Goal: Task Accomplishment & Management: Use online tool/utility

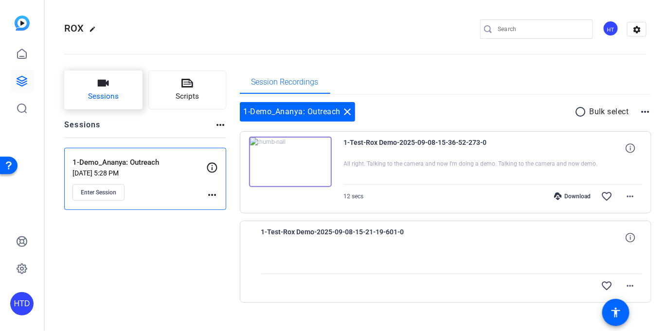
click at [97, 82] on button "Sessions" at bounding box center [103, 90] width 78 height 39
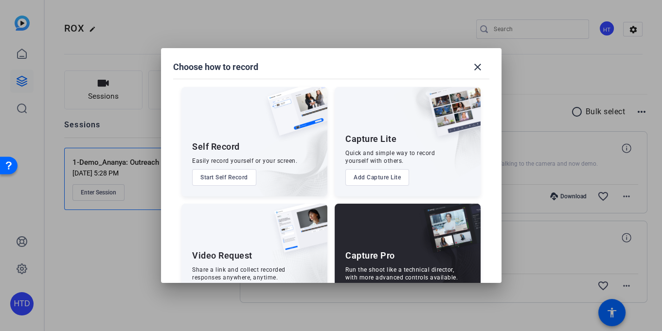
click at [372, 242] on div "Capture Pro Run the shoot like a technical director, with more advanced control…" at bounding box center [408, 258] width 146 height 109
click at [381, 264] on div "Capture Pro Run the shoot like a technical director, with more advanced control…" at bounding box center [408, 258] width 146 height 109
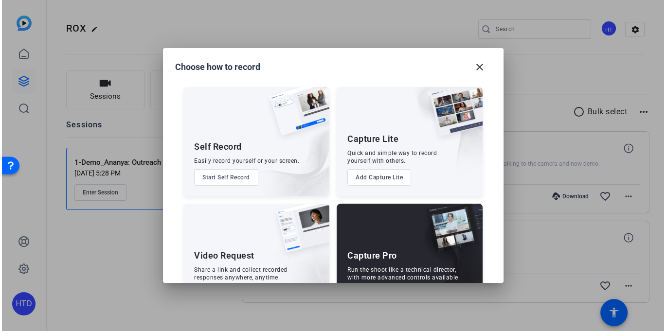
scroll to position [40, 0]
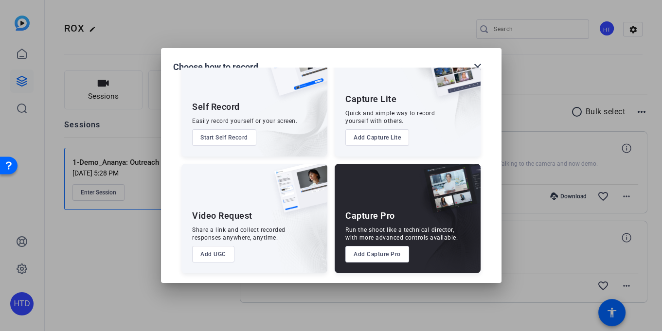
click at [377, 255] on button "Add Capture Pro" at bounding box center [377, 254] width 64 height 17
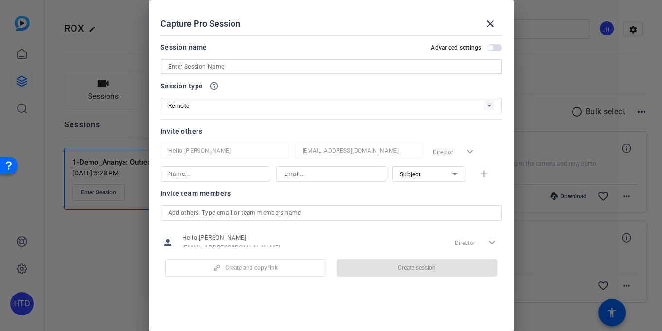
click at [207, 68] on input at bounding box center [331, 67] width 326 height 12
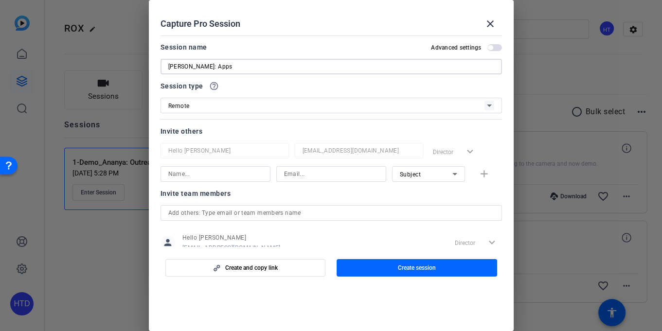
type input "[PERSON_NAME]: Apps"
drag, startPoint x: 205, startPoint y: 176, endPoint x: 206, endPoint y: 181, distance: 5.1
click at [205, 176] on input at bounding box center [215, 174] width 94 height 12
type input "David"
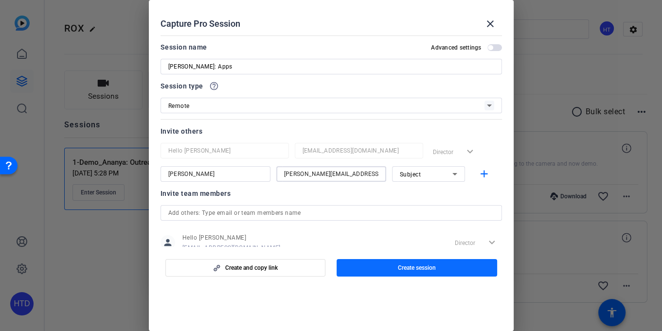
type input "David@rox.com"
click at [383, 272] on span "button" at bounding box center [416, 267] width 160 height 23
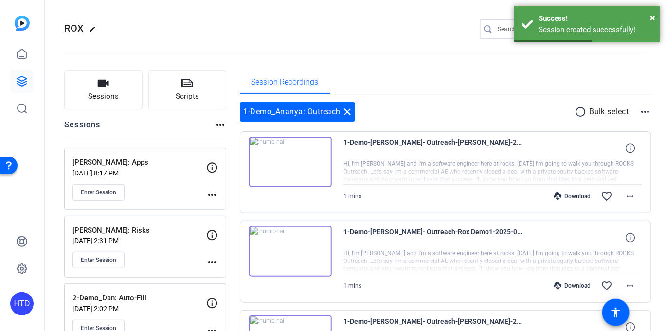
click at [215, 191] on mat-icon "more_horiz" at bounding box center [212, 195] width 12 height 12
click at [222, 207] on span "Edit Session" at bounding box center [236, 209] width 44 height 12
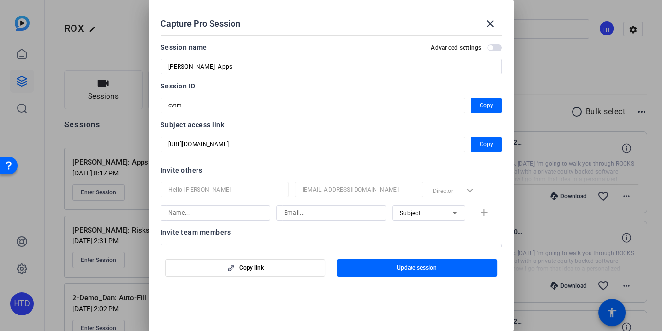
click at [165, 105] on mat-form-field "cvtm" at bounding box center [312, 106] width 304 height 16
click at [490, 24] on mat-icon "close" at bounding box center [490, 24] width 12 height 12
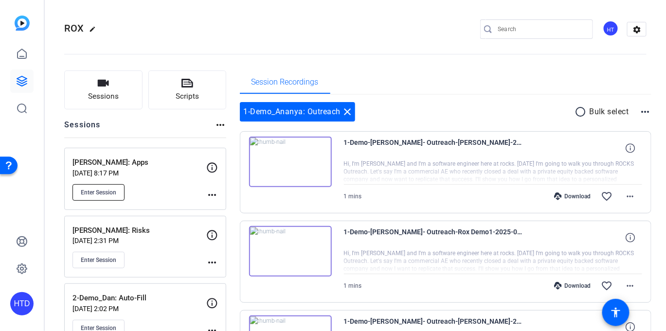
click at [104, 187] on button "Enter Session" at bounding box center [98, 192] width 52 height 17
click at [106, 189] on span "Enter Session" at bounding box center [98, 193] width 35 height 8
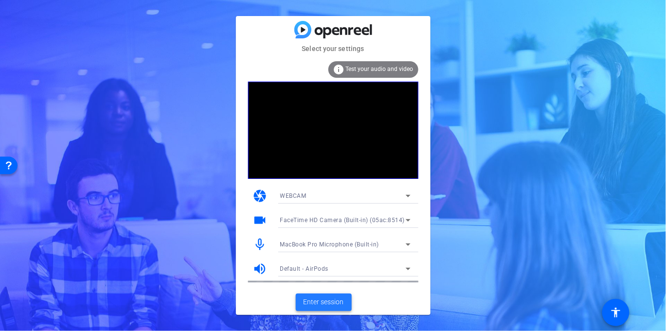
click at [336, 304] on span "Enter session" at bounding box center [323, 302] width 40 height 10
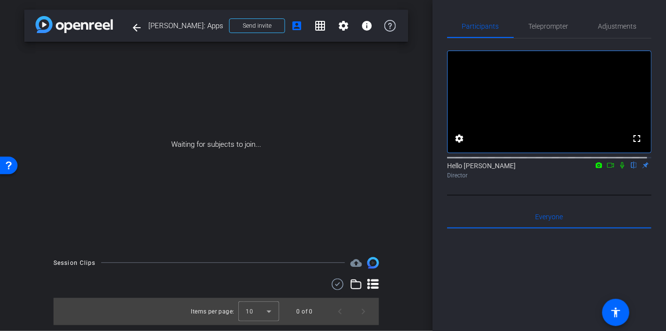
click at [609, 168] on icon at bounding box center [610, 165] width 7 height 5
click at [609, 176] on div "Hello Theo Darling Director" at bounding box center [549, 170] width 204 height 19
click at [619, 168] on icon at bounding box center [621, 164] width 5 height 5
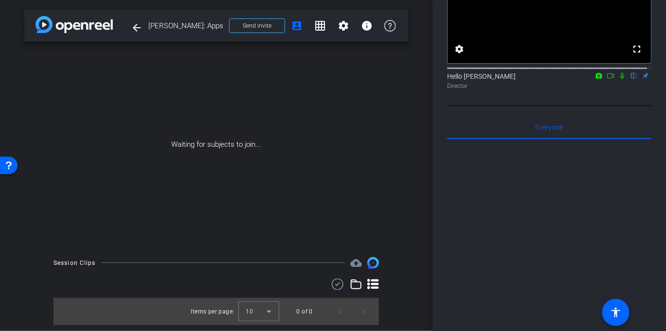
click at [631, 80] on mat-icon "flip" at bounding box center [634, 75] width 12 height 9
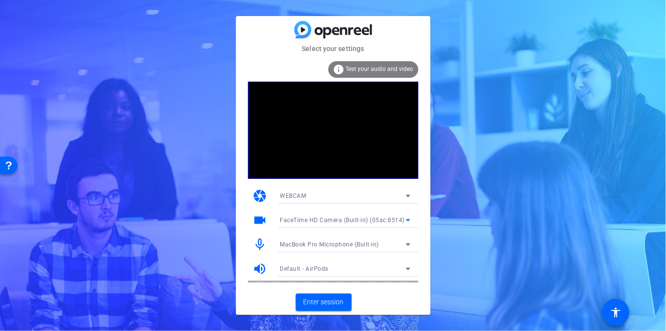
click at [339, 224] on div "FaceTime HD Camera (Built-in) (05ac:8514)" at bounding box center [342, 220] width 125 height 12
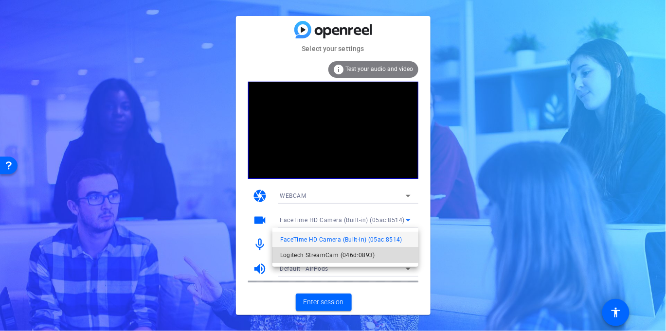
click at [322, 252] on span "Logitech StreamCam (046d:0893)" at bounding box center [327, 255] width 95 height 12
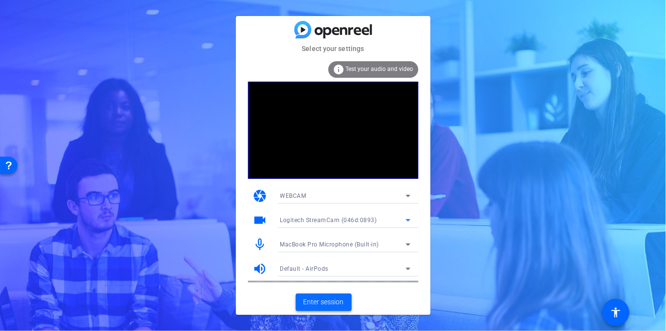
click at [323, 305] on span "Enter session" at bounding box center [323, 302] width 40 height 10
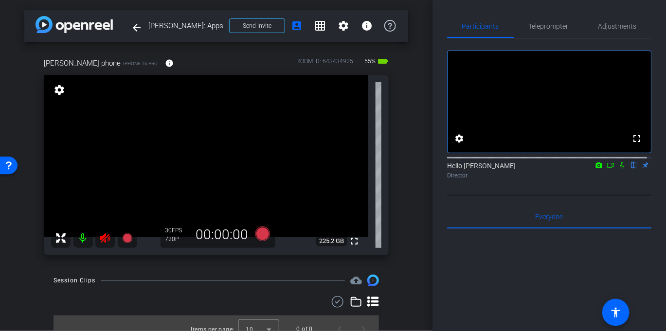
click at [107, 239] on icon at bounding box center [105, 238] width 12 height 12
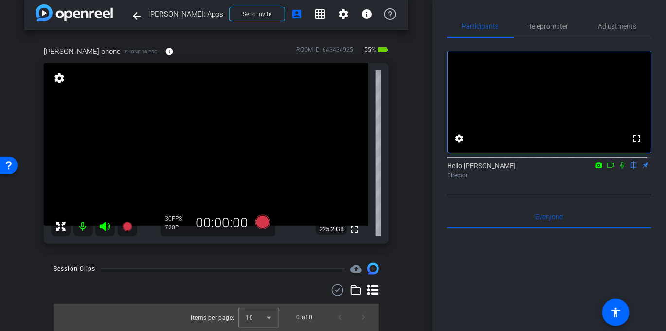
click at [477, 179] on div "Hello Theo Darling flip Director" at bounding box center [549, 170] width 204 height 19
click at [471, 180] on div "Director" at bounding box center [549, 175] width 204 height 9
click at [473, 179] on div "Hello Theo Darling flip Director" at bounding box center [549, 170] width 204 height 19
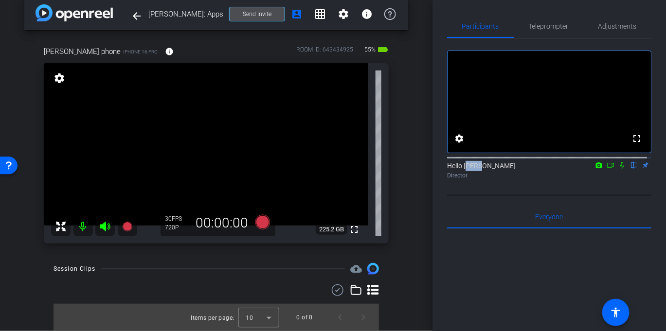
click at [266, 13] on span "Send invite" at bounding box center [257, 14] width 29 height 8
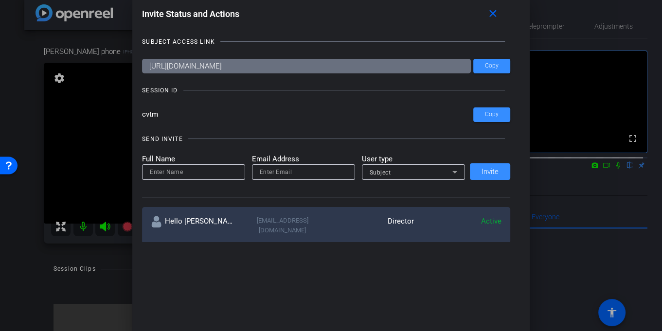
drag, startPoint x: 353, startPoint y: 66, endPoint x: 153, endPoint y: 53, distance: 200.7
click at [153, 53] on div "SUBJECT ACCESS LINK https://capture.openreel.com/subject/MODE_OTP?otp=cvtm Copy…" at bounding box center [331, 134] width 378 height 215
click at [498, 12] on mat-icon "close" at bounding box center [492, 14] width 12 height 12
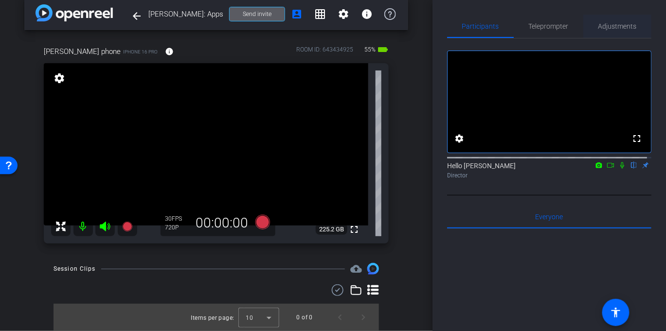
click at [609, 20] on span "Adjustments" at bounding box center [617, 26] width 38 height 23
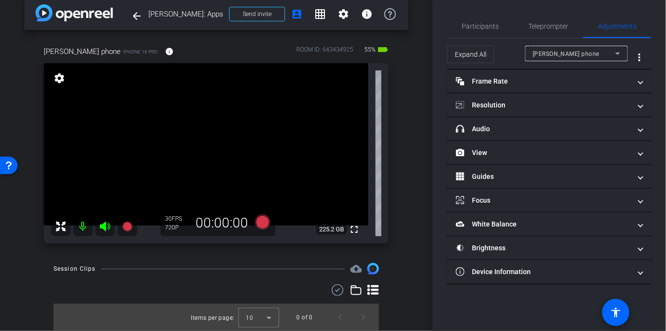
click at [553, 51] on span "david phone" at bounding box center [565, 54] width 67 height 7
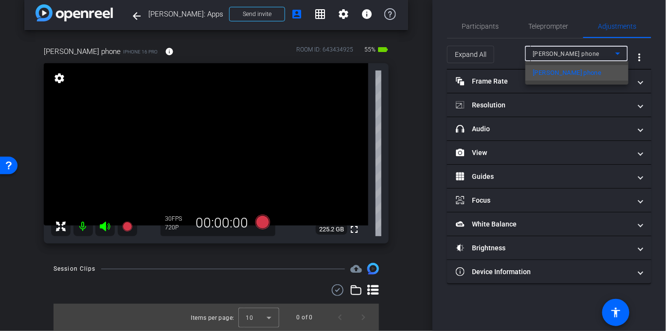
click at [512, 53] on div at bounding box center [333, 165] width 666 height 331
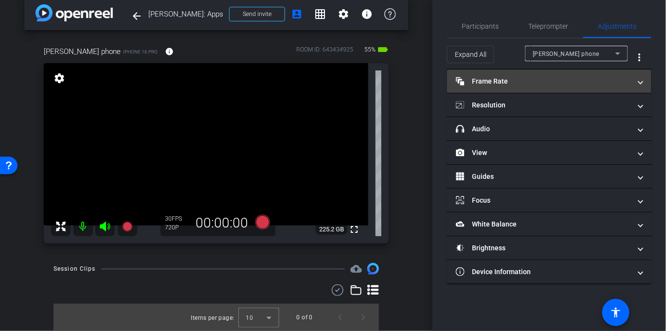
click at [521, 78] on mat-panel-title "Frame Rate Frame Rate" at bounding box center [543, 81] width 175 height 10
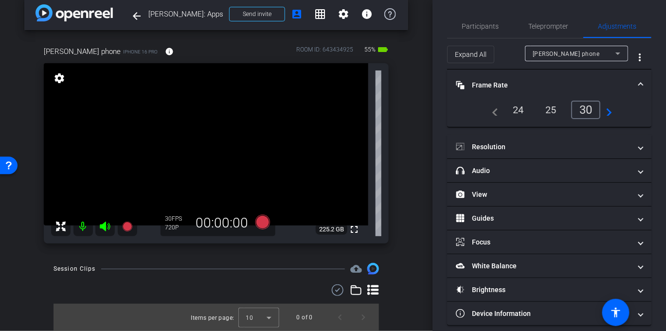
click at [524, 110] on div "24" at bounding box center [518, 110] width 26 height 17
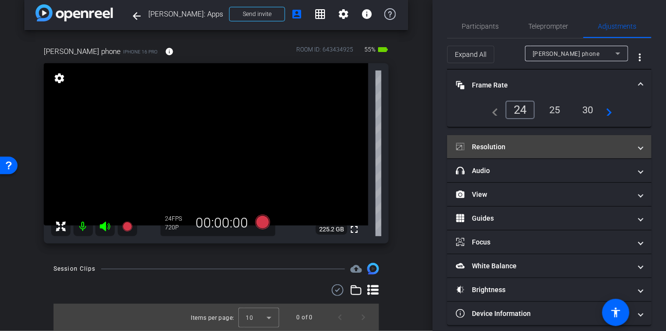
click at [533, 143] on mat-panel-title "Resolution" at bounding box center [543, 147] width 175 height 10
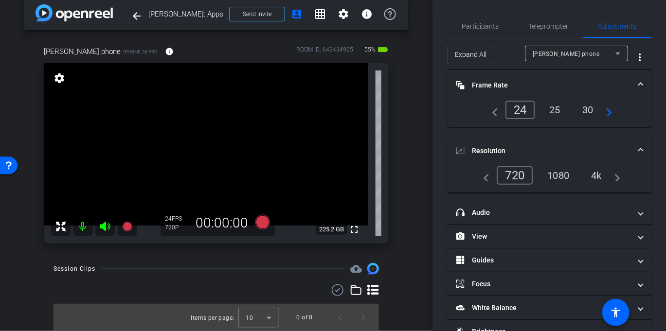
click at [589, 176] on div "4k" at bounding box center [595, 175] width 25 height 17
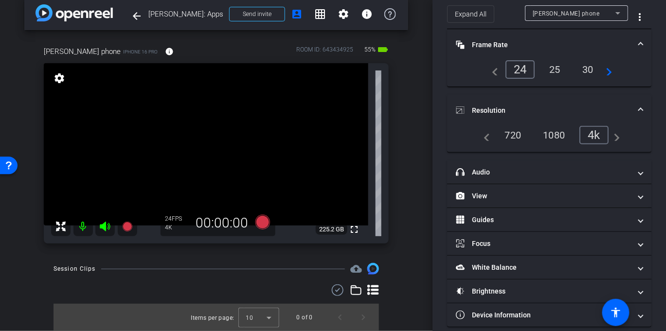
scroll to position [0, 0]
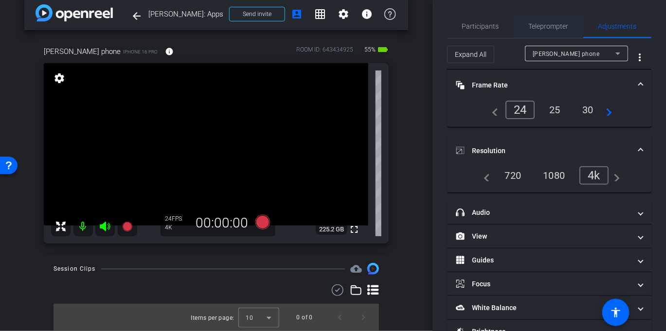
click at [530, 27] on span "Teleprompter" at bounding box center [549, 26] width 40 height 7
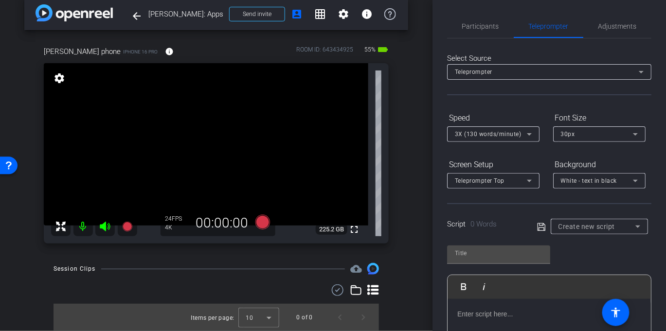
scroll to position [89, 0]
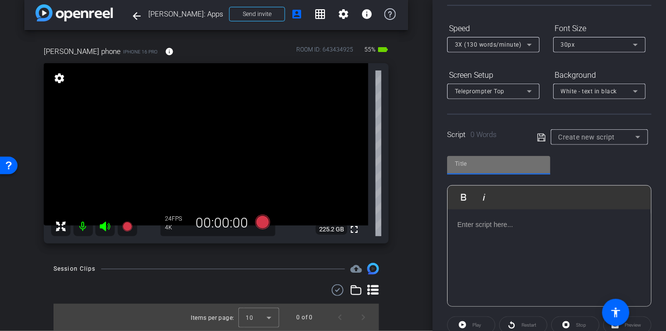
click at [485, 167] on input "text" at bounding box center [499, 164] width 88 height 12
type input "Davids"
click at [495, 243] on div at bounding box center [548, 258] width 203 height 97
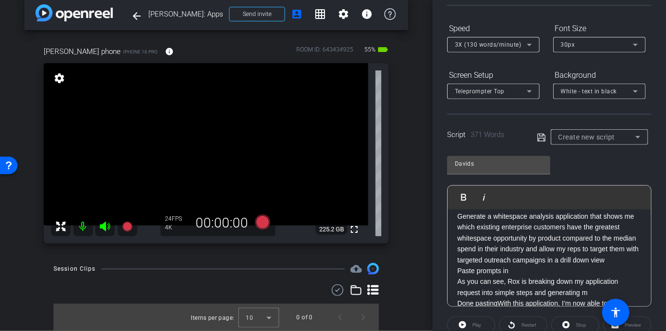
scroll to position [171, 0]
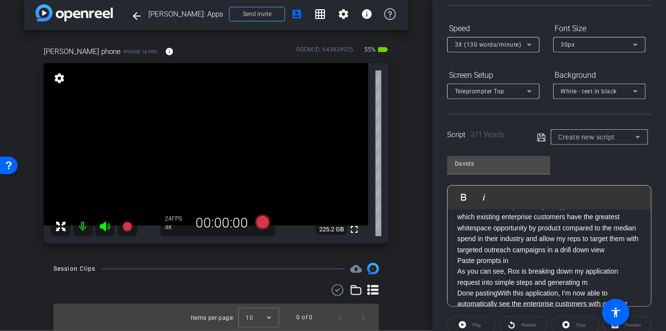
click at [495, 256] on p "We’re very excited to introduce Rox Apps in private beta, a flexible way to aut…" at bounding box center [549, 310] width 184 height 523
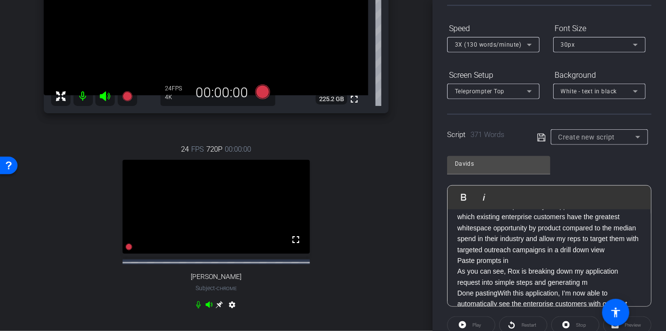
scroll to position [187, 0]
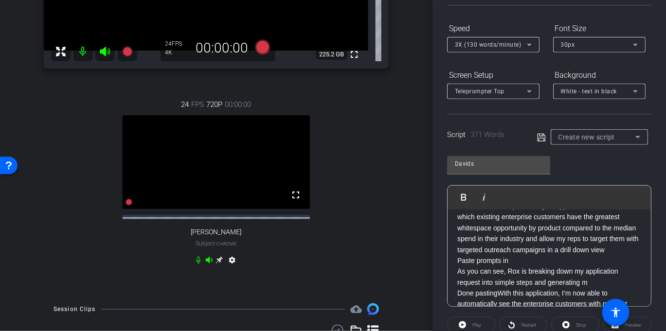
click at [198, 264] on icon at bounding box center [198, 260] width 8 height 8
click at [205, 264] on icon at bounding box center [209, 260] width 8 height 8
click at [206, 263] on icon at bounding box center [209, 260] width 7 height 6
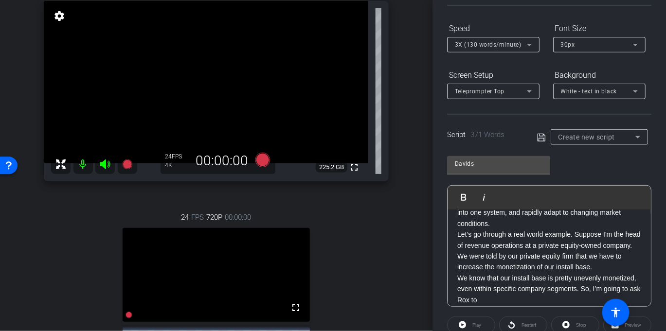
scroll to position [26, 0]
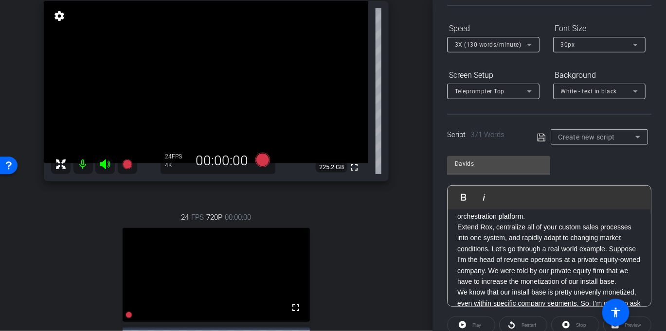
scroll to position [46, 0]
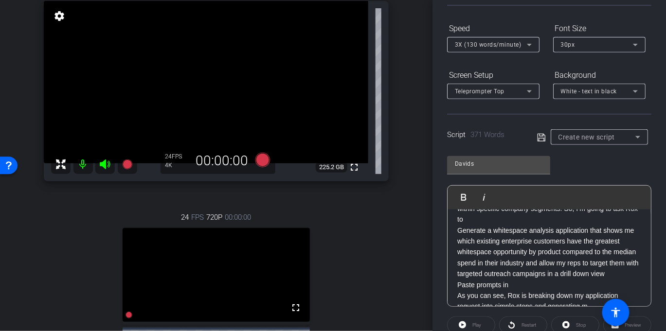
scroll to position [141, 0]
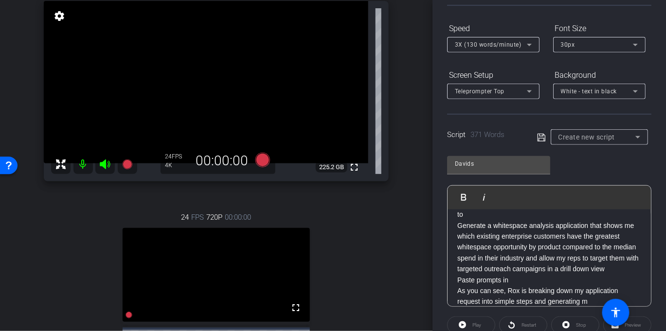
click at [499, 279] on p "We’re very excited to introduce Rox Apps in private beta, a flexible way to aut…" at bounding box center [549, 334] width 184 height 511
click at [558, 282] on p "We’re very excited to introduce Rox Apps in private beta, a flexible way to aut…" at bounding box center [549, 334] width 184 height 511
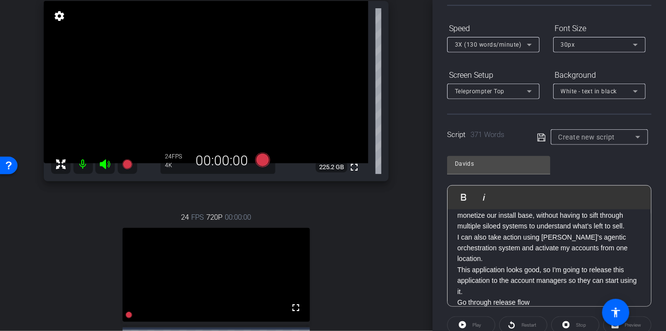
scroll to position [290, 0]
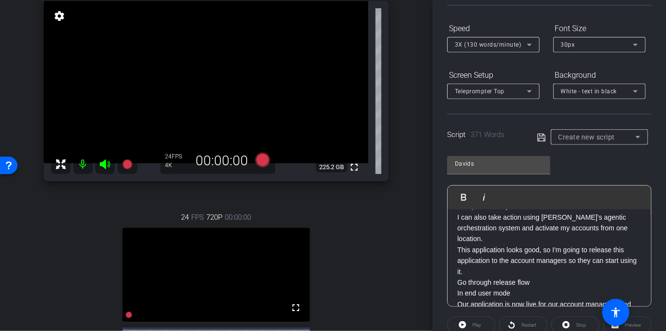
click at [515, 275] on p "We’re very excited to introduce Rox Apps in private beta, a flexible way to aut…" at bounding box center [549, 179] width 184 height 501
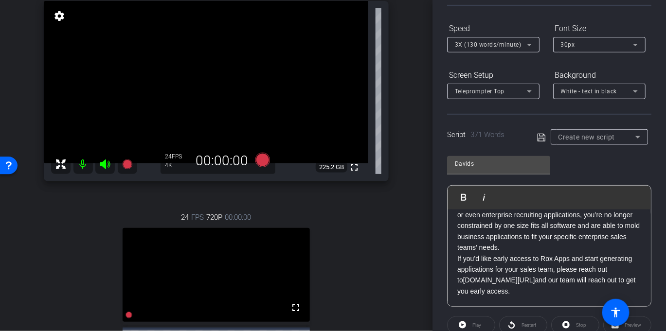
scroll to position [397, 0]
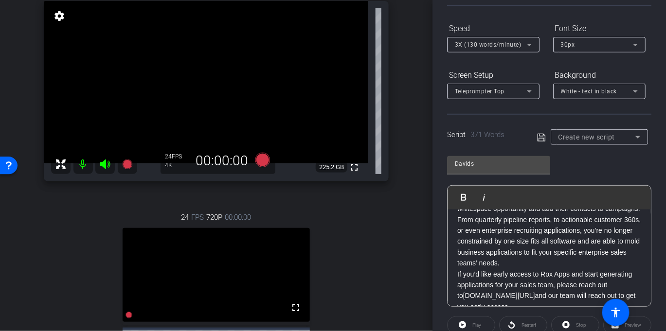
click at [541, 222] on p "We’re very excited to introduce Rox Apps in private beta, a flexible way to aut…" at bounding box center [549, 68] width 184 height 490
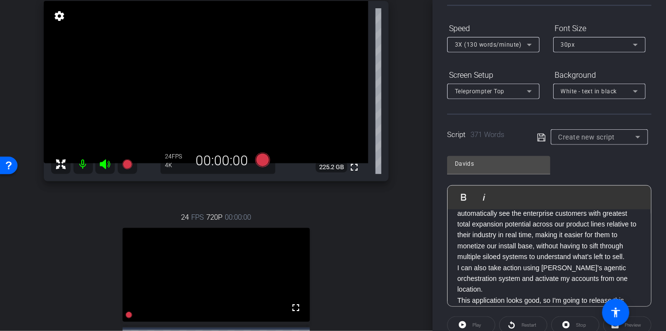
scroll to position [423, 0]
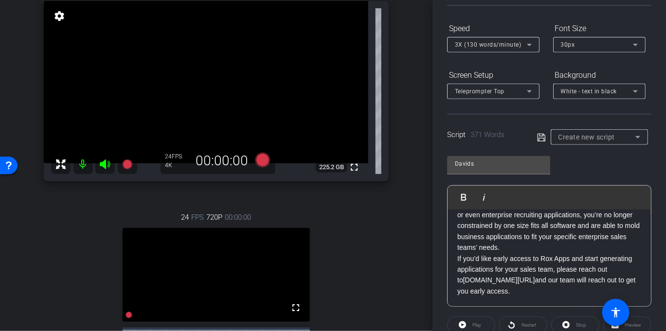
click at [536, 289] on p "We’re very excited to introduce Rox Apps in private beta, a flexible way to aut…" at bounding box center [549, 52] width 184 height 490
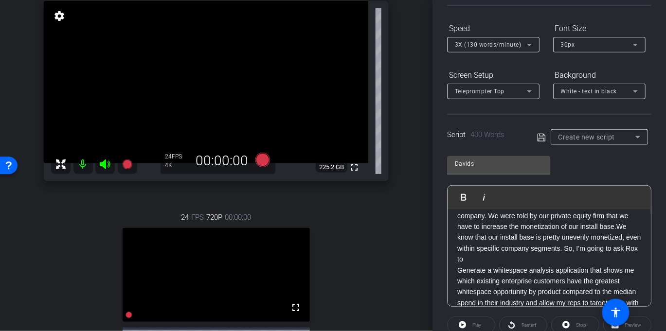
scroll to position [0, 0]
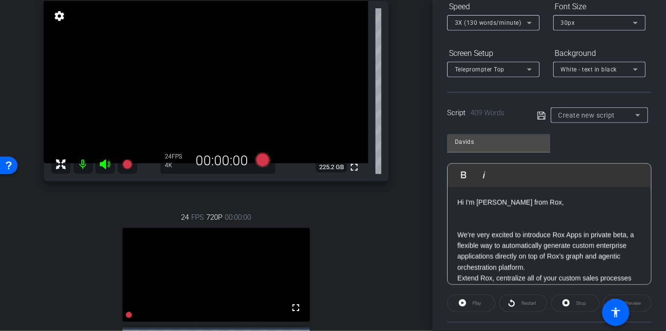
scroll to position [122, 0]
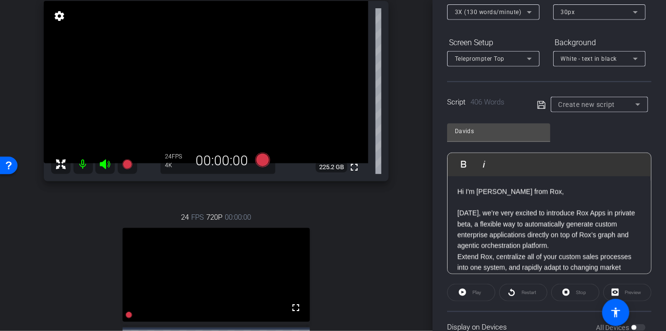
click at [539, 105] on icon at bounding box center [541, 105] width 9 height 12
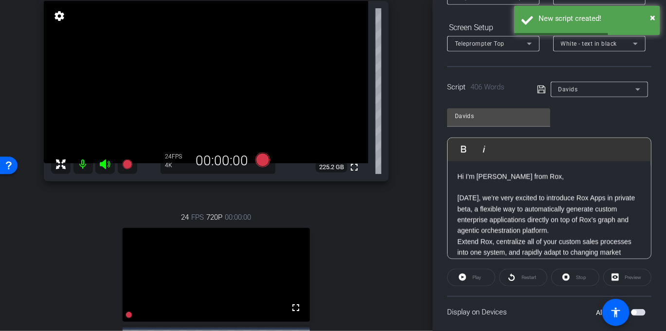
scroll to position [142, 0]
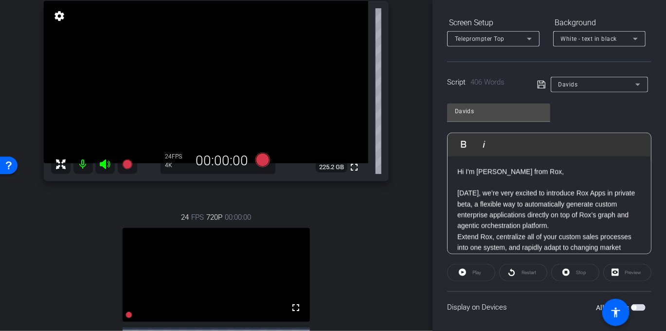
click at [618, 269] on div "Preview" at bounding box center [627, 273] width 48 height 18
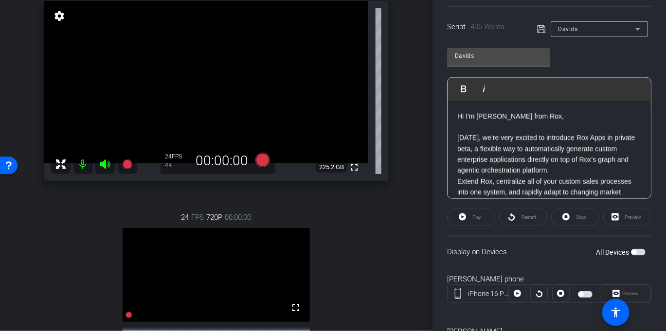
click at [624, 249] on label "All Devices" at bounding box center [613, 252] width 35 height 10
click at [631, 249] on button "All Devices" at bounding box center [638, 252] width 15 height 7
click at [622, 216] on div "Preview" at bounding box center [627, 218] width 48 height 18
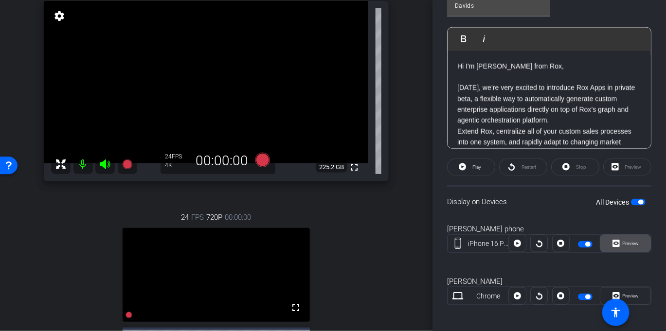
click at [622, 243] on span "Preview" at bounding box center [630, 243] width 17 height 5
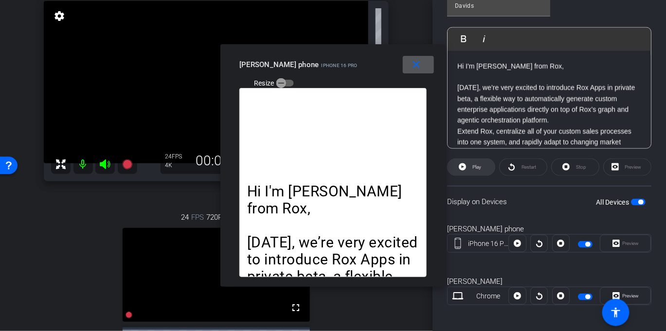
click at [474, 167] on span "Play" at bounding box center [476, 166] width 9 height 5
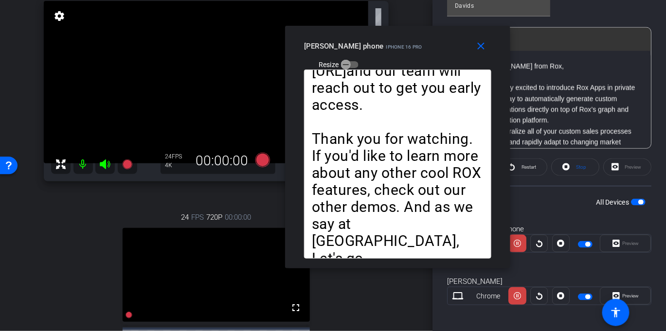
drag, startPoint x: 305, startPoint y: 58, endPoint x: 367, endPoint y: 40, distance: 64.2
click at [367, 40] on div "david phone iPhone 16 Pro" at bounding box center [363, 45] width 118 height 12
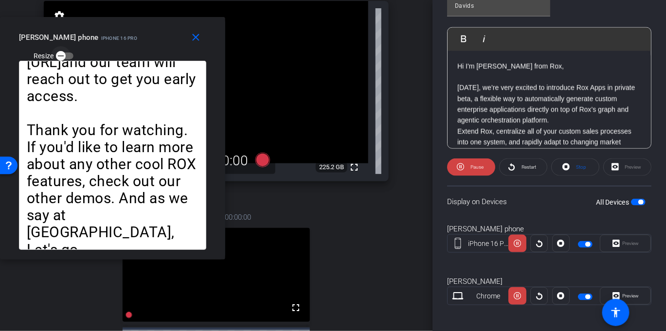
drag, startPoint x: 417, startPoint y: 42, endPoint x: 146, endPoint y: 27, distance: 270.8
click at [146, 29] on div "david phone iPhone 16 Pro Resize" at bounding box center [116, 46] width 194 height 35
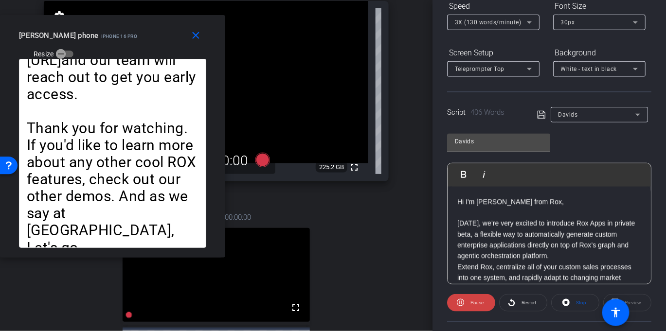
scroll to position [0, 0]
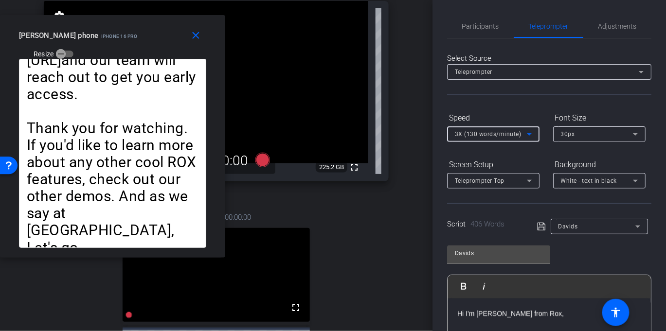
click at [489, 133] on span "3X (130 words/minute)" at bounding box center [488, 134] width 67 height 7
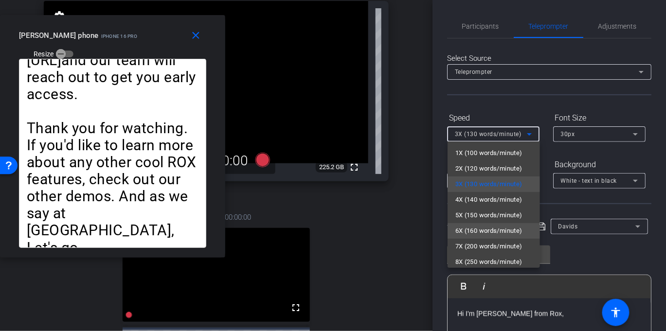
click at [482, 230] on span "6X (160 words/minute)" at bounding box center [488, 231] width 67 height 12
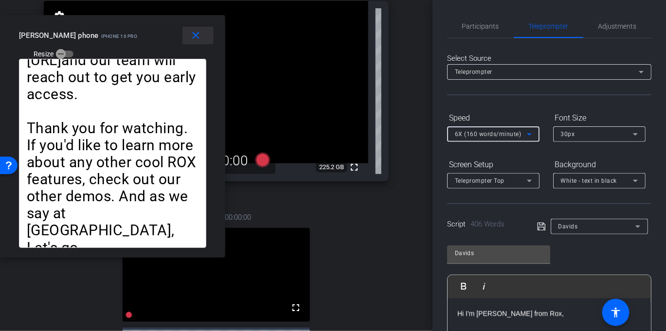
click at [201, 38] on mat-icon "close" at bounding box center [196, 36] width 12 height 12
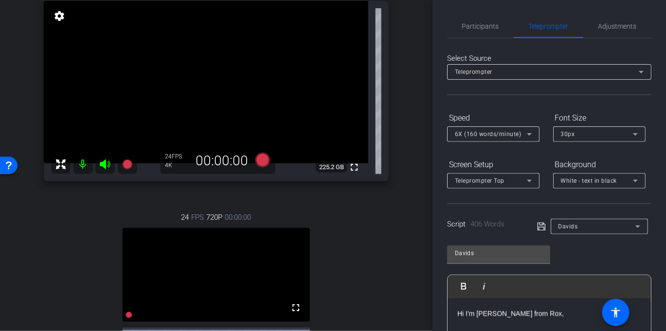
click at [588, 133] on div "30px" at bounding box center [597, 134] width 72 height 12
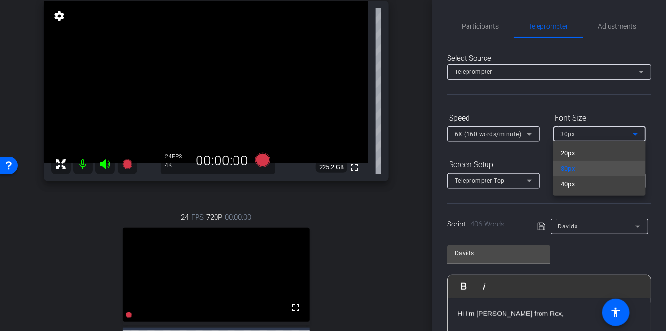
click at [534, 113] on div at bounding box center [333, 165] width 666 height 331
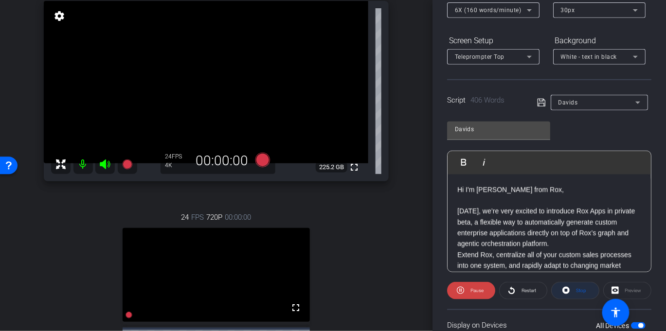
scroll to position [139, 0]
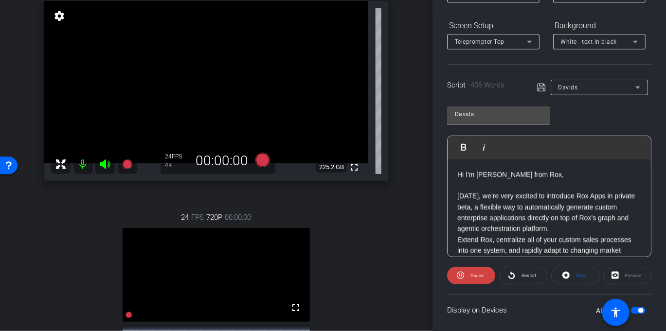
click at [631, 272] on div "Preview" at bounding box center [627, 276] width 48 height 18
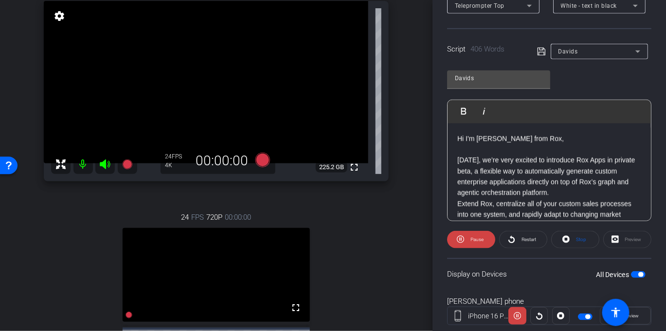
scroll to position [180, 0]
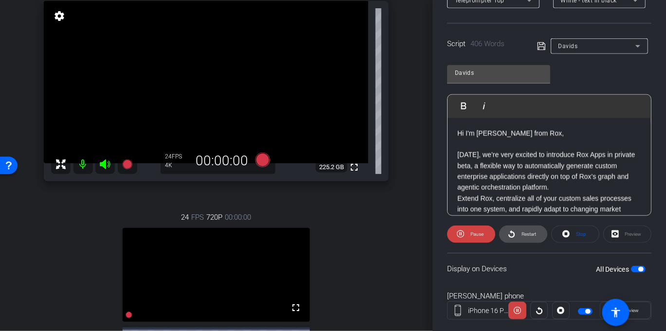
click at [521, 231] on span "Restart" at bounding box center [528, 233] width 15 height 5
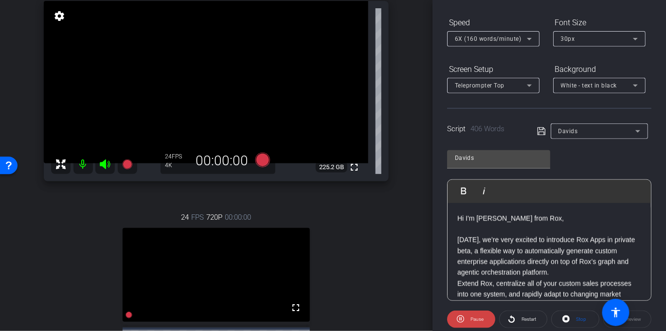
scroll to position [90, 0]
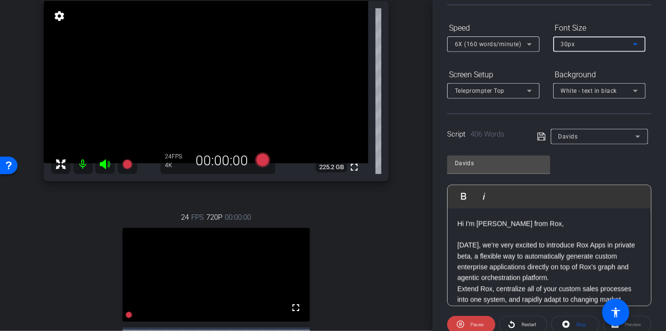
click at [632, 39] on icon at bounding box center [635, 44] width 12 height 12
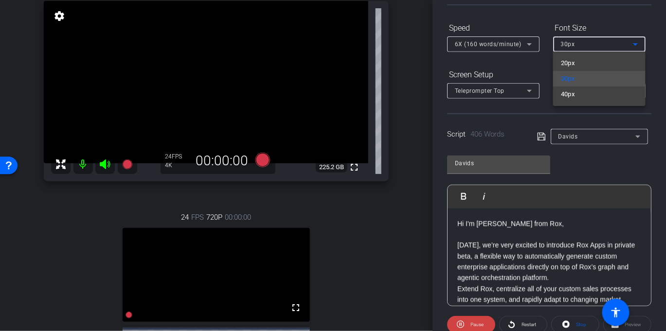
click at [616, 159] on div at bounding box center [333, 165] width 666 height 331
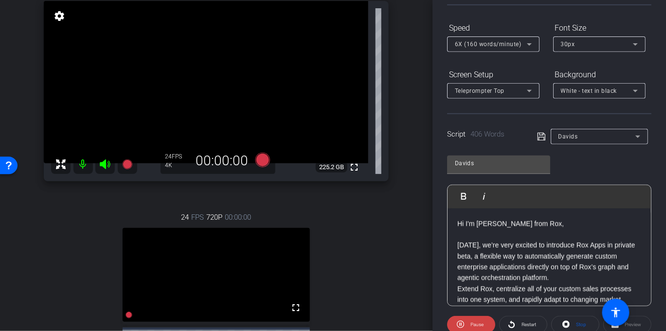
scroll to position [243, 0]
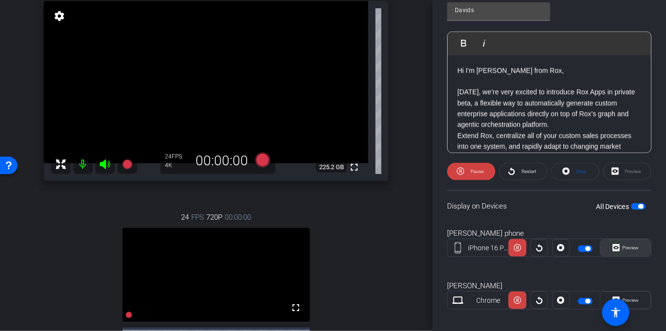
click at [636, 254] on span at bounding box center [625, 247] width 50 height 23
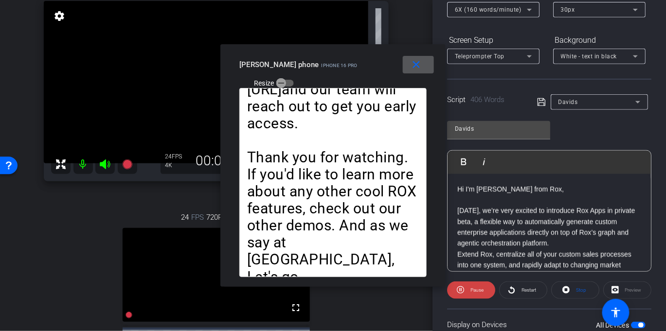
scroll to position [97, 0]
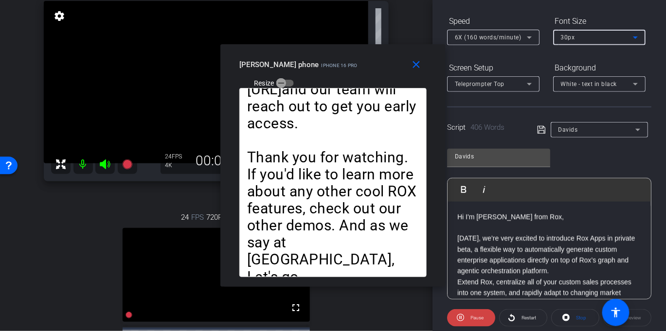
click at [630, 40] on icon at bounding box center [635, 38] width 12 height 12
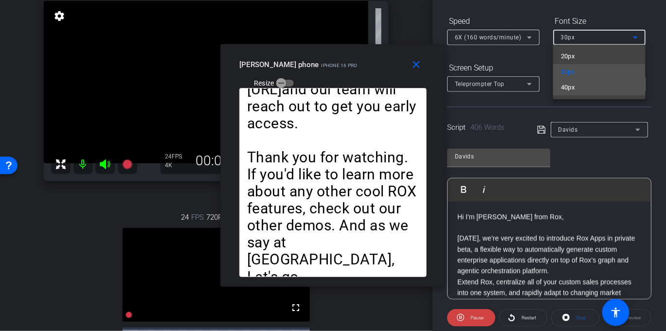
click at [595, 85] on mat-option "40px" at bounding box center [599, 88] width 92 height 16
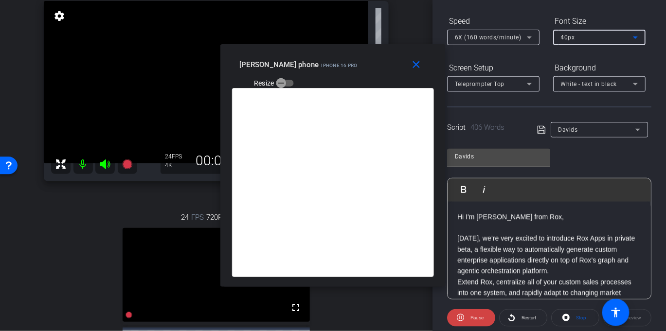
click at [612, 40] on div "40px" at bounding box center [597, 37] width 72 height 12
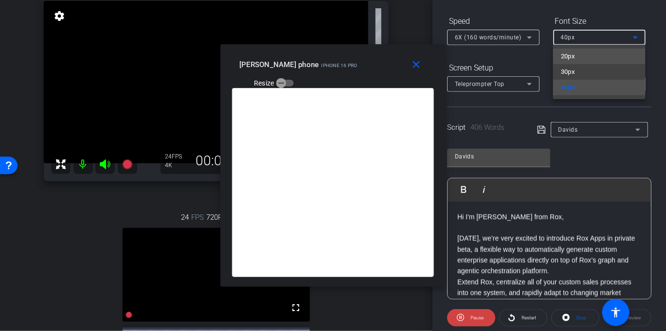
click at [603, 55] on mat-option "20px" at bounding box center [599, 57] width 92 height 16
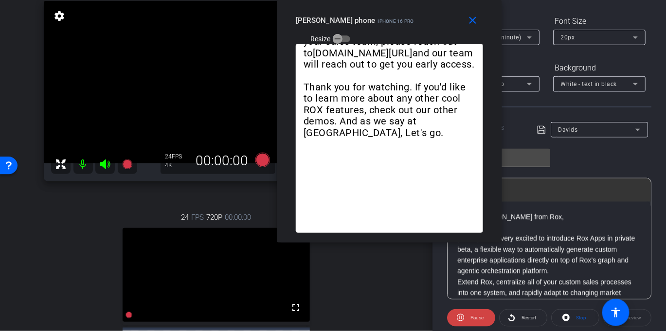
drag, startPoint x: 222, startPoint y: 53, endPoint x: 279, endPoint y: 3, distance: 75.1
click at [279, 3] on div "close david phone iPhone 16 Pro Resize" at bounding box center [389, 22] width 225 height 44
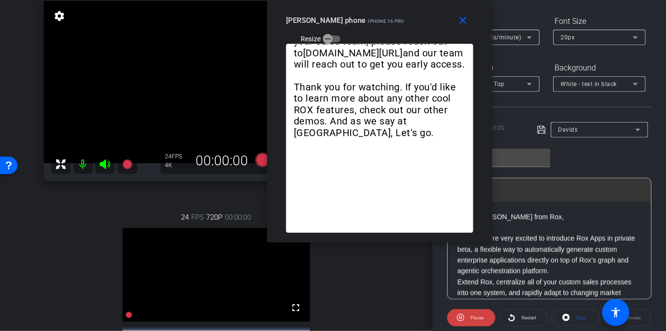
drag, startPoint x: 379, startPoint y: 19, endPoint x: 369, endPoint y: -2, distance: 23.9
click at [369, 0] on html "Accessibility Screen-Reader Guide, Feedback, and Issue Reporting | New window m…" at bounding box center [333, 165] width 666 height 331
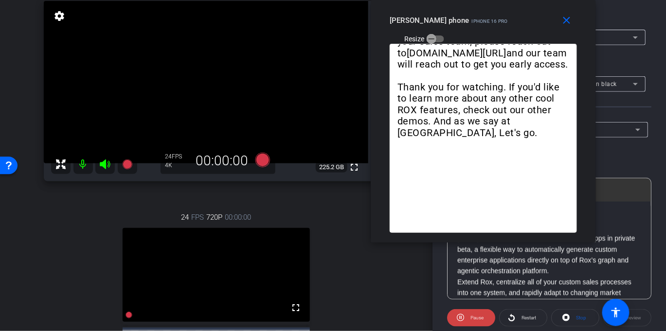
drag, startPoint x: 372, startPoint y: 23, endPoint x: 476, endPoint y: 0, distance: 106.1
click at [476, 0] on div "close david phone iPhone 16 Pro Resize" at bounding box center [482, 22] width 225 height 44
click at [347, 201] on div "24 FPS 720P 00:00:00 fullscreen David Subject - Chrome settings" at bounding box center [216, 296] width 345 height 201
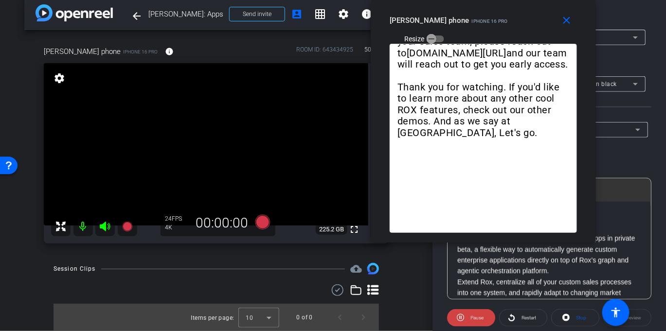
scroll to position [12, 0]
click at [436, 35] on icon "button" at bounding box center [431, 39] width 9 height 9
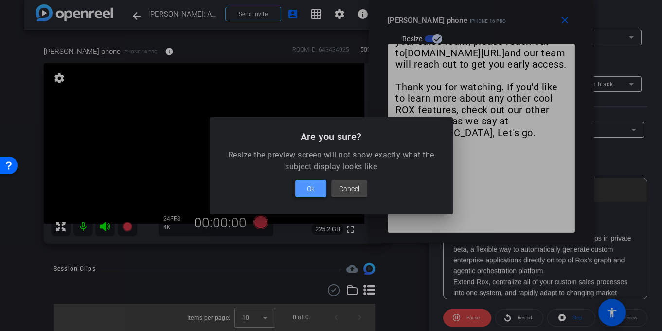
click at [315, 190] on span at bounding box center [310, 188] width 31 height 23
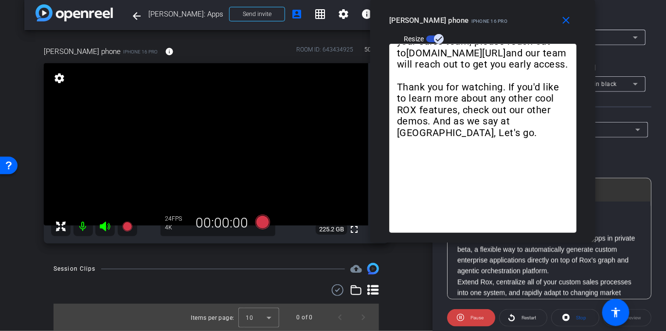
drag, startPoint x: 374, startPoint y: 235, endPoint x: 374, endPoint y: 179, distance: 55.4
click at [374, 179] on div "Hi I'm David from Rox, Today, we’re very excited to introduce Rox Apps in priva…" at bounding box center [482, 143] width 225 height 199
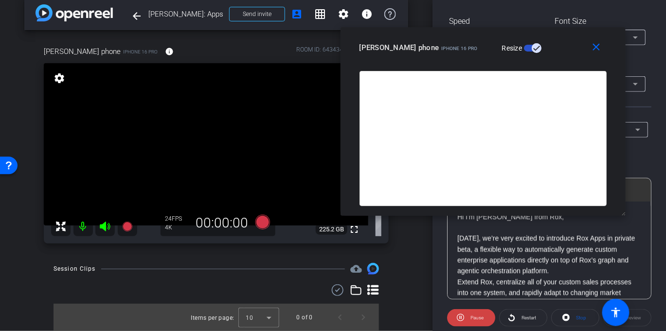
drag, startPoint x: 593, startPoint y: 241, endPoint x: 653, endPoint y: 186, distance: 80.9
click at [653, 186] on body "Accessibility Screen-Reader Guide, Feedback, and Issue Reporting | New window m…" at bounding box center [333, 165] width 666 height 331
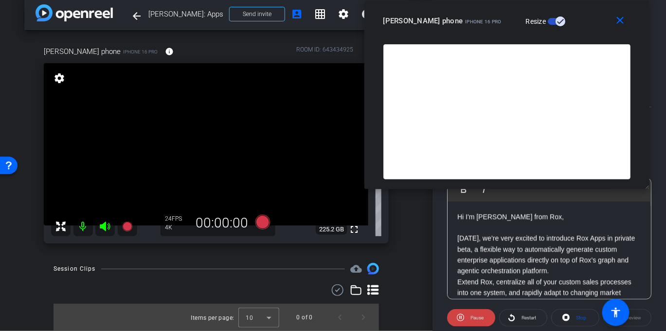
drag, startPoint x: 409, startPoint y: 41, endPoint x: 433, endPoint y: -5, distance: 52.0
click at [433, 0] on html "Accessibility Screen-Reader Guide, Feedback, and Issue Reporting | New window m…" at bounding box center [333, 165] width 666 height 331
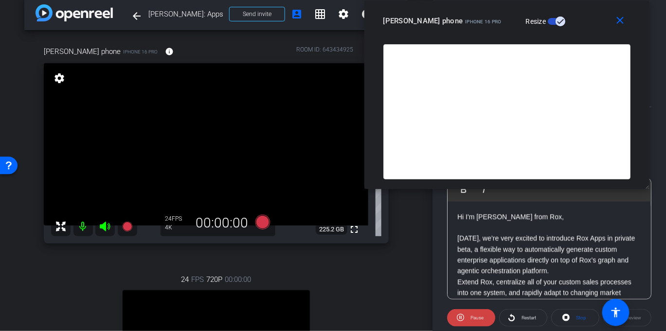
scroll to position [142, 0]
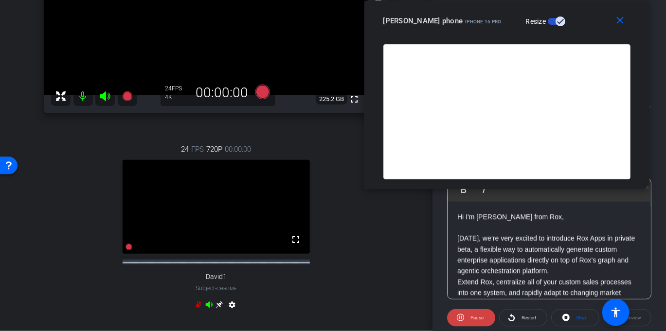
click at [208, 309] on icon at bounding box center [209, 305] width 8 height 8
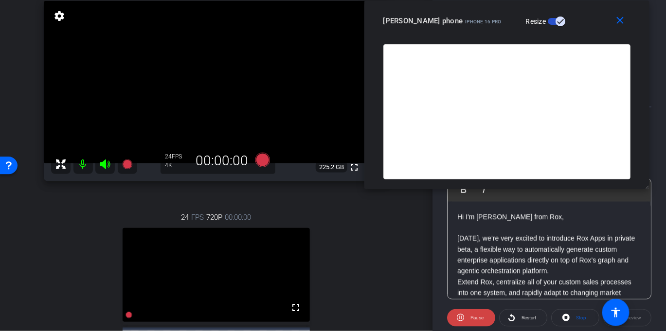
scroll to position [69, 0]
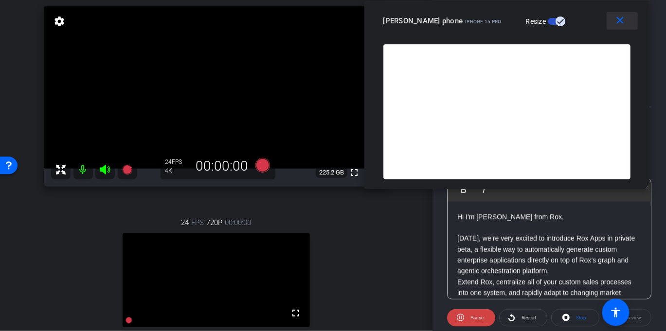
click at [621, 16] on span at bounding box center [621, 20] width 31 height 23
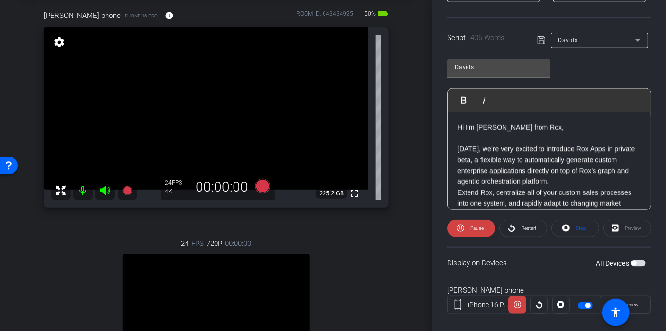
scroll to position [0, 0]
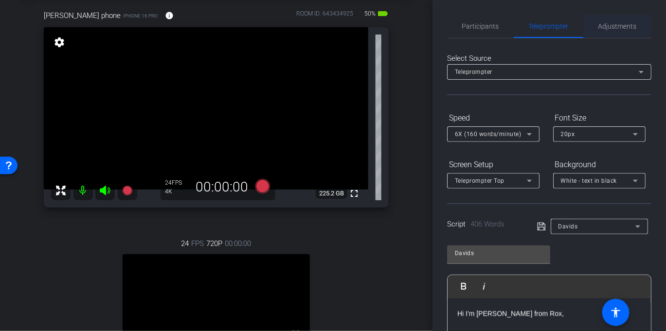
click at [604, 20] on span "Adjustments" at bounding box center [617, 26] width 38 height 23
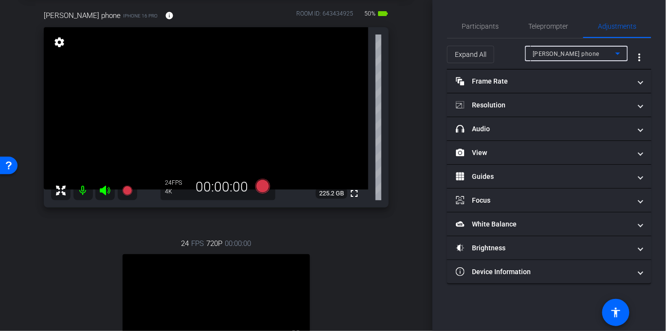
click at [578, 54] on div "[PERSON_NAME] phone" at bounding box center [573, 54] width 83 height 12
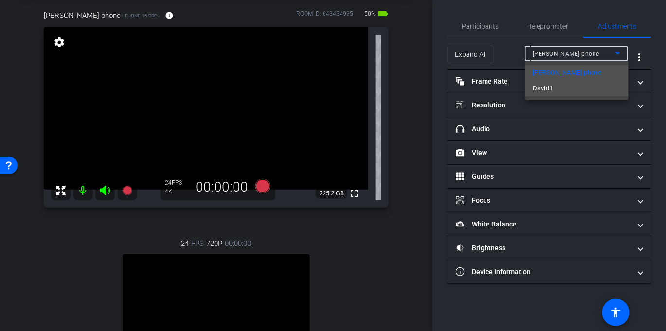
click at [557, 88] on mat-option "David1" at bounding box center [576, 89] width 103 height 16
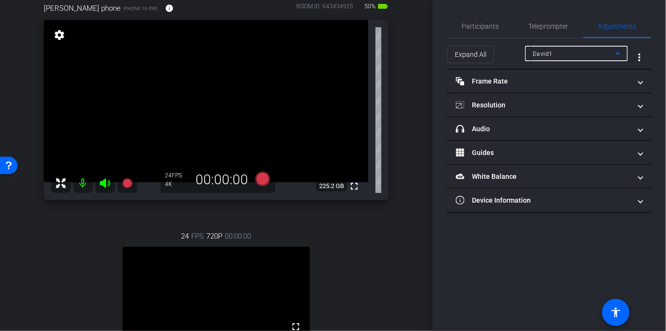
scroll to position [51, 0]
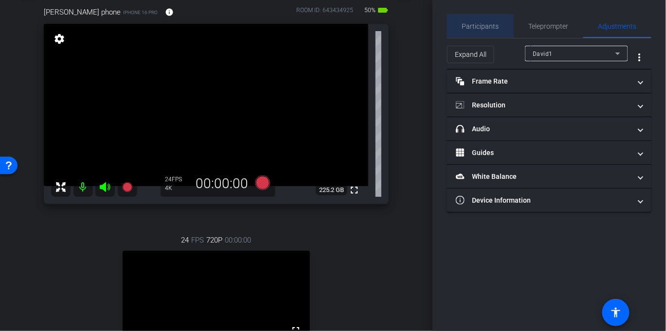
click at [486, 29] on span "Participants" at bounding box center [480, 26] width 37 height 7
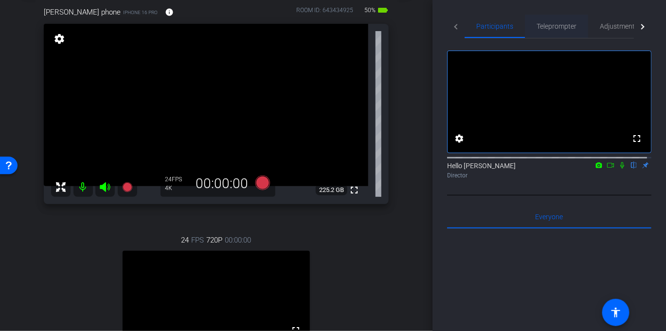
click at [546, 24] on span "Teleprompter" at bounding box center [556, 26] width 40 height 7
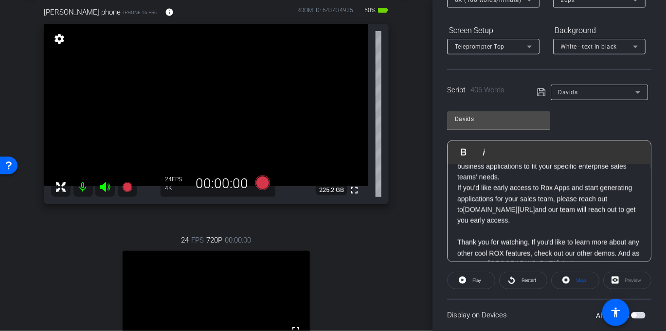
scroll to position [488, 0]
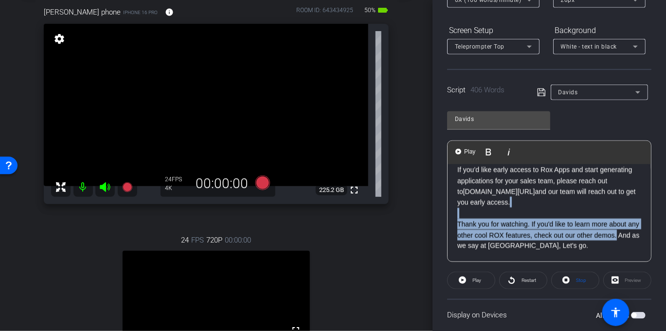
drag, startPoint x: 458, startPoint y: 217, endPoint x: 631, endPoint y: 233, distance: 173.3
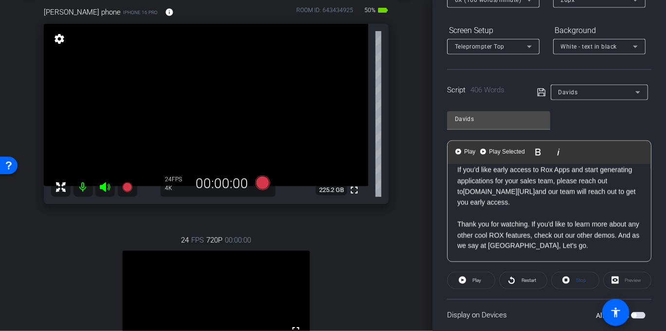
scroll to position [167, 0]
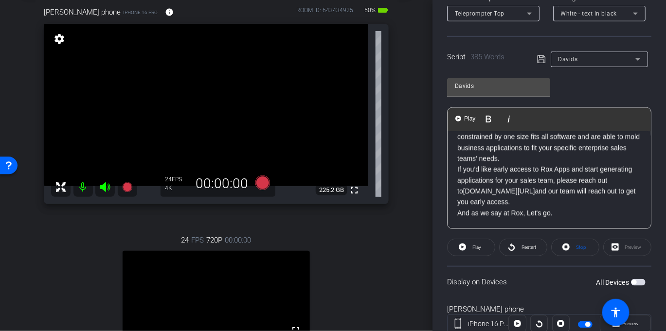
click at [539, 59] on icon at bounding box center [541, 59] width 9 height 12
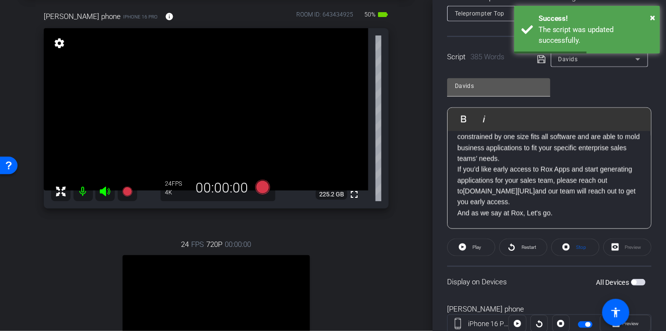
scroll to position [28, 0]
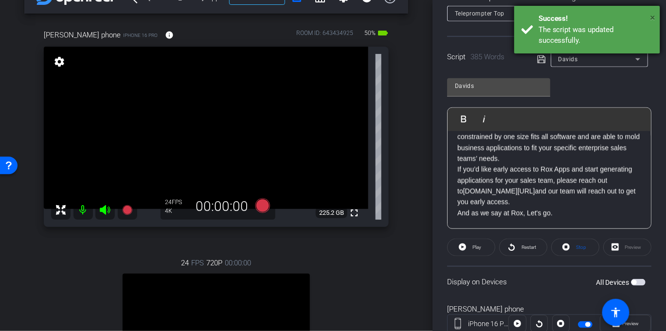
click at [653, 16] on span "×" at bounding box center [652, 18] width 5 height 12
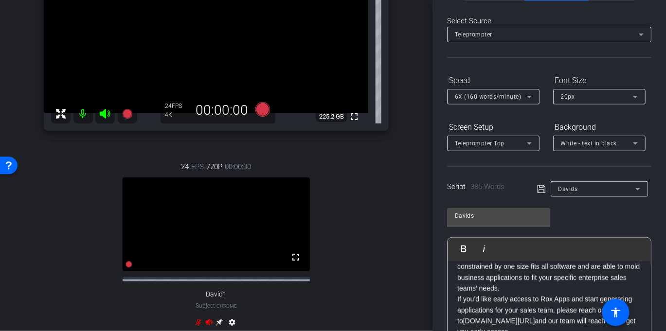
scroll to position [0, 0]
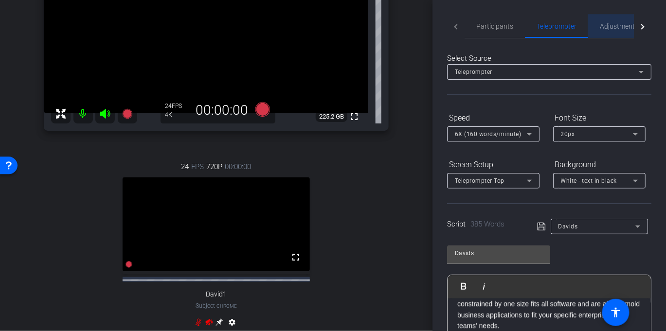
click at [614, 23] on span "Adjustments" at bounding box center [618, 26] width 38 height 7
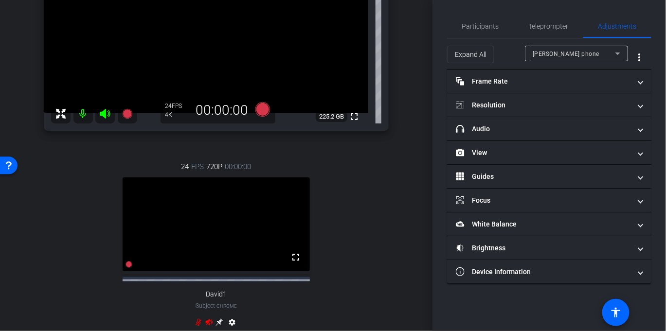
click at [556, 55] on span "[PERSON_NAME] phone" at bounding box center [565, 54] width 67 height 7
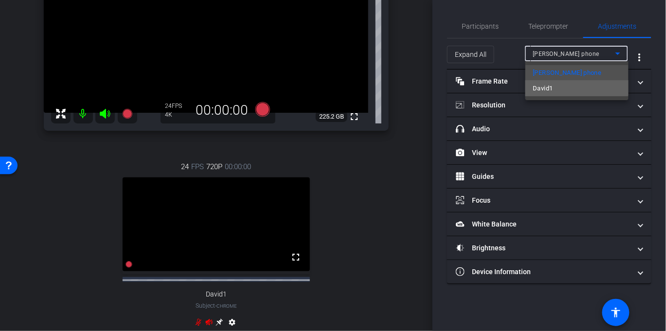
click at [556, 87] on mat-option "David1" at bounding box center [576, 89] width 103 height 16
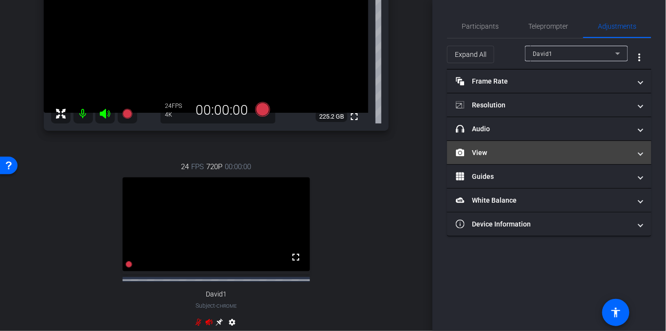
click at [527, 155] on mat-panel-title "View" at bounding box center [543, 153] width 175 height 10
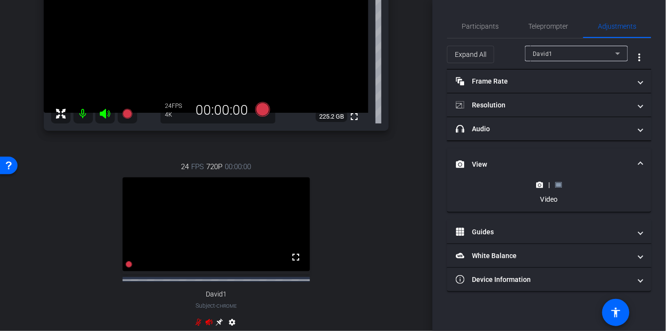
click at [562, 186] on div "|" at bounding box center [548, 185] width 35 height 10
click at [561, 186] on rect at bounding box center [558, 185] width 5 height 4
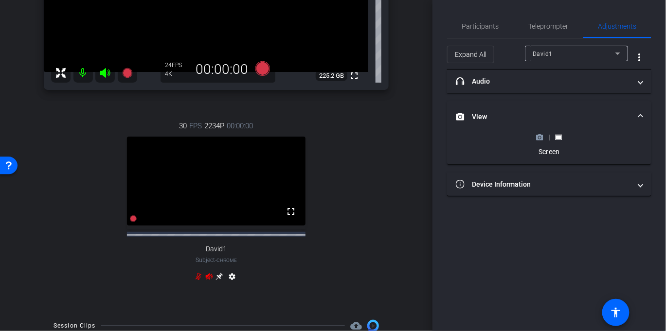
scroll to position [53, 0]
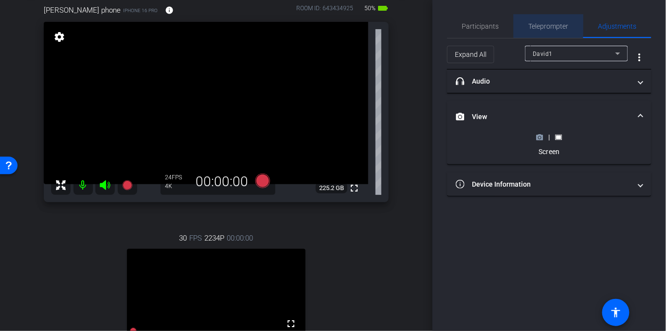
click at [557, 19] on span "Teleprompter" at bounding box center [549, 26] width 40 height 23
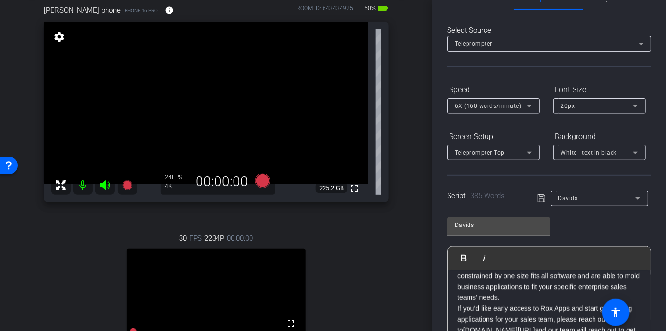
scroll to position [101, 0]
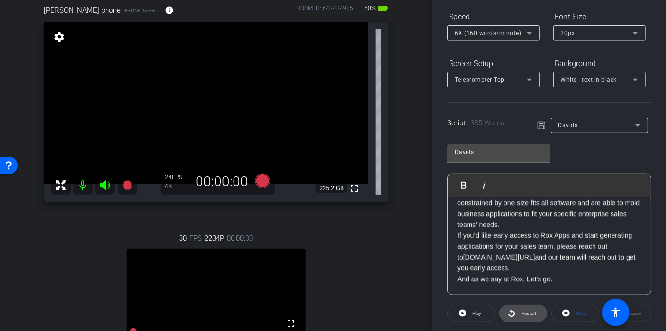
click at [528, 318] on span "Restart" at bounding box center [527, 314] width 17 height 14
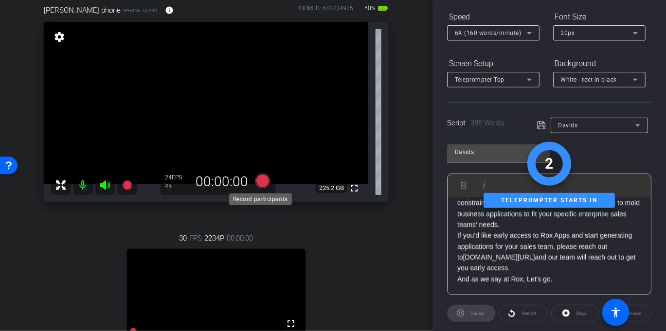
click at [251, 178] on icon at bounding box center [262, 181] width 23 height 18
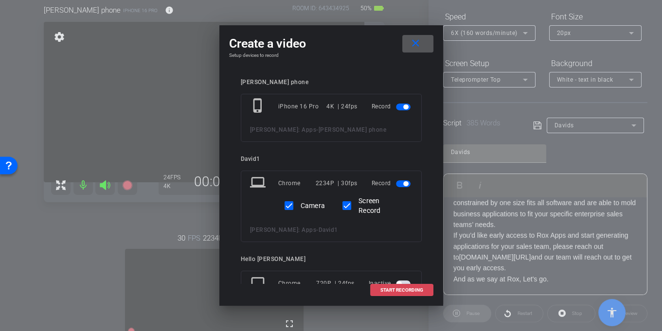
click at [391, 291] on span "START RECORDING" at bounding box center [401, 290] width 43 height 5
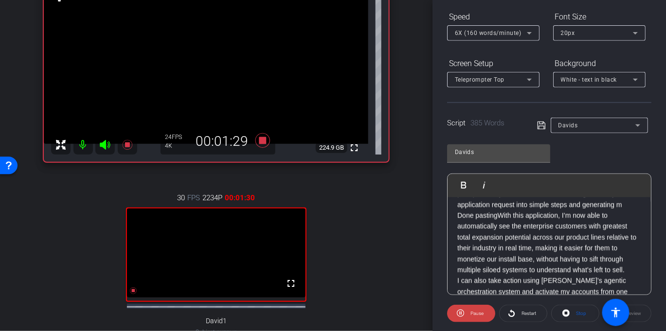
scroll to position [111, 0]
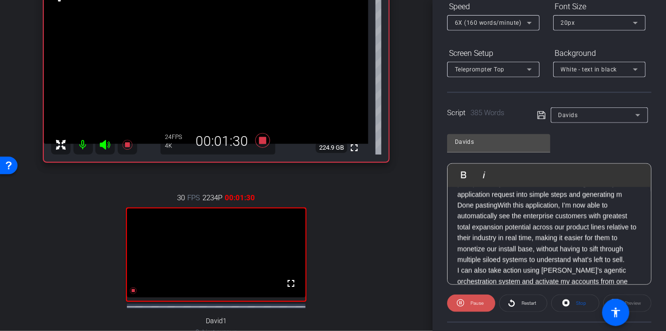
click at [477, 304] on span "Pause" at bounding box center [476, 302] width 13 height 5
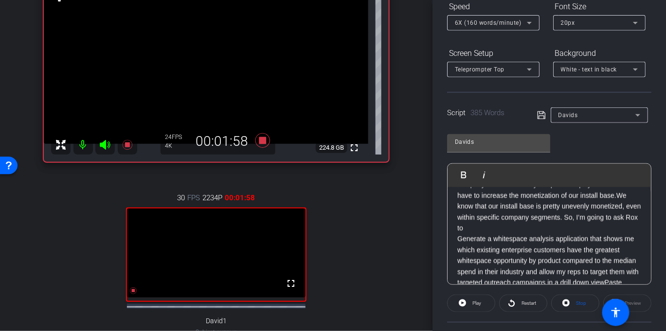
scroll to position [132, 0]
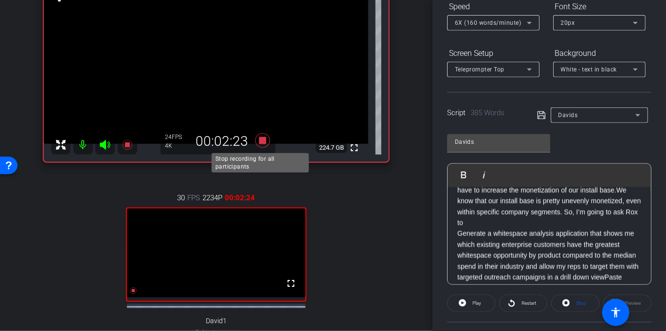
click at [258, 140] on icon at bounding box center [262, 140] width 15 height 15
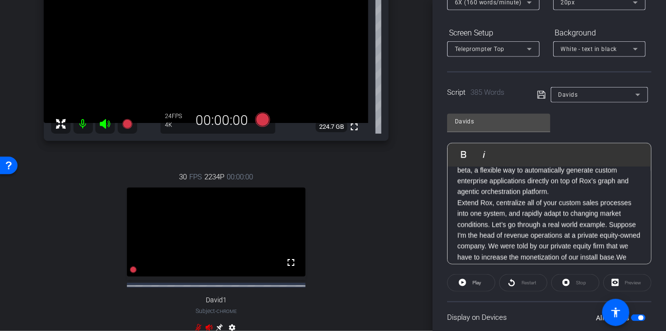
scroll to position [0, 0]
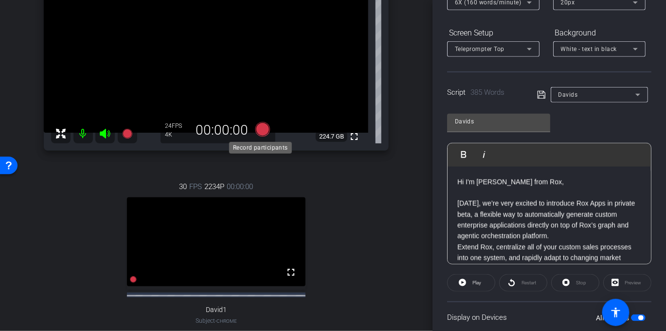
click at [262, 133] on icon at bounding box center [262, 129] width 15 height 15
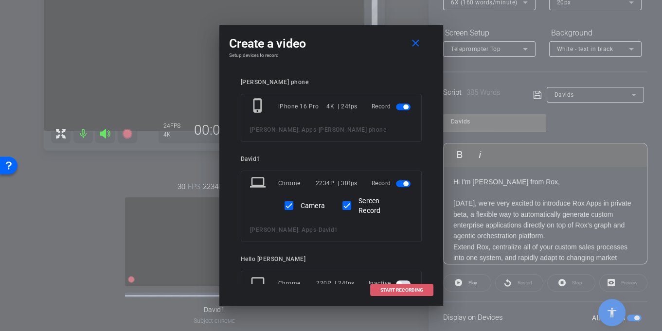
click at [406, 292] on span "START RECORDING" at bounding box center [401, 290] width 43 height 5
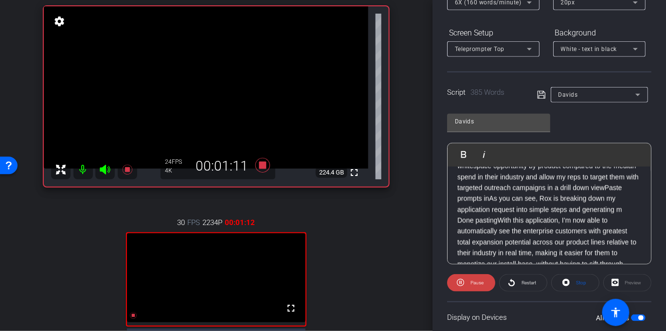
scroll to position [206, 0]
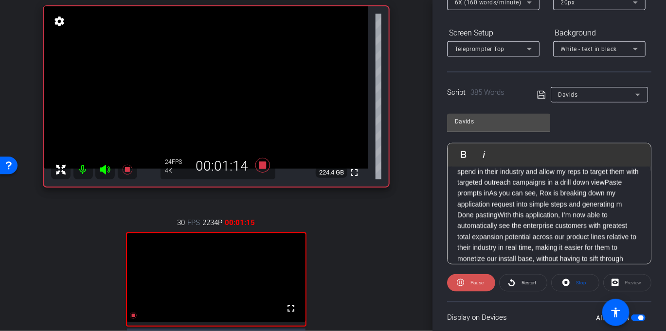
click at [468, 283] on span "Pause" at bounding box center [476, 283] width 16 height 14
click at [467, 283] on span at bounding box center [470, 282] width 47 height 23
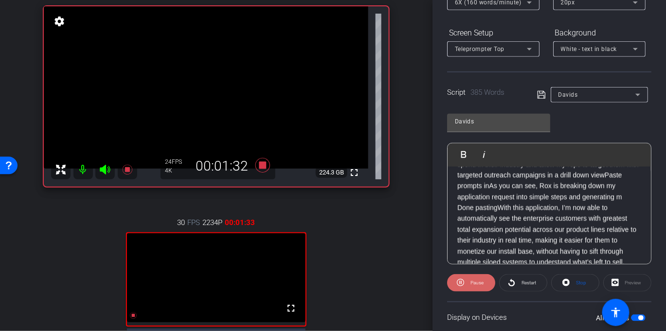
click at [472, 279] on span "Pause" at bounding box center [476, 283] width 16 height 14
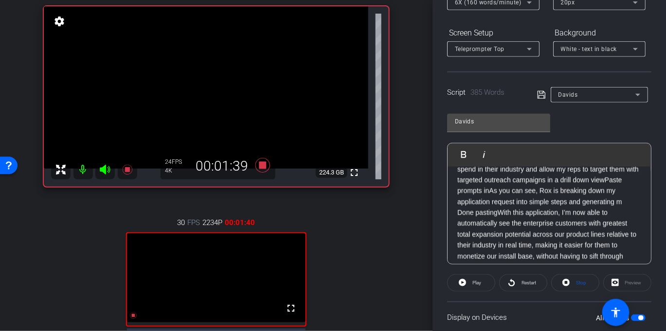
scroll to position [204, 0]
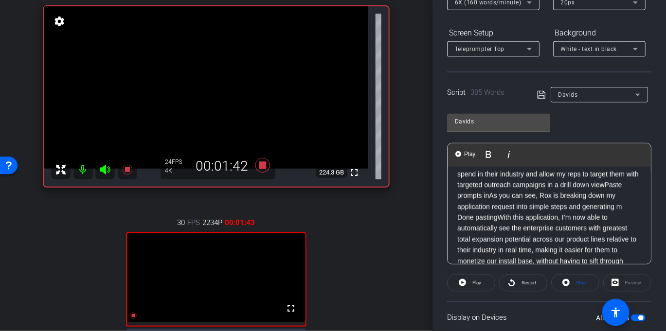
click at [545, 198] on p "Hi I'm David from Rox, Today, we’re very excited to introduce Rox Apps in priva…" at bounding box center [549, 234] width 184 height 523
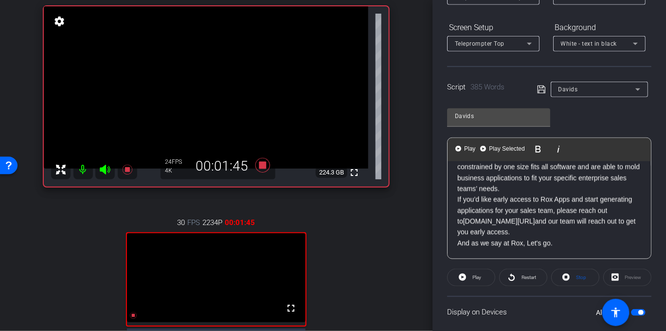
scroll to position [146, 0]
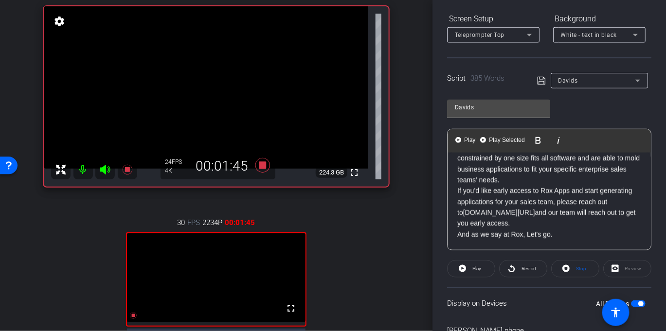
drag, startPoint x: 540, startPoint y: 194, endPoint x: 536, endPoint y: 291, distance: 96.8
click at [563, 327] on openreel-capture-teleprompter "Speed 6X (160 words/minute) Font Size 20px Screen Setup Teleprompter Top Backgr…" at bounding box center [549, 194] width 204 height 460
click at [496, 136] on span "Play Selected" at bounding box center [506, 140] width 39 height 8
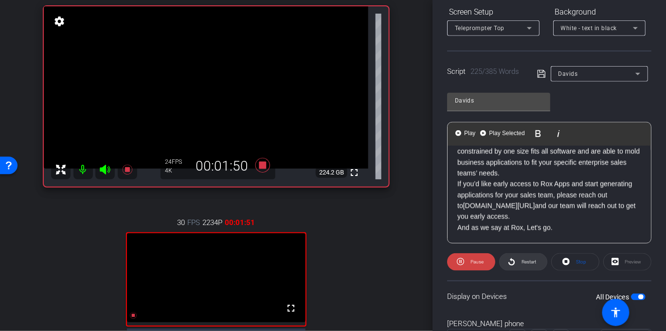
click at [521, 264] on span "Restart" at bounding box center [528, 261] width 15 height 5
click at [475, 262] on span "Pause" at bounding box center [476, 261] width 13 height 5
click at [475, 262] on span "Play" at bounding box center [476, 261] width 9 height 5
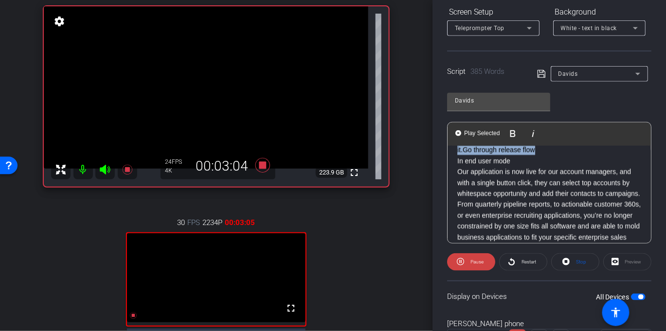
scroll to position [375, 0]
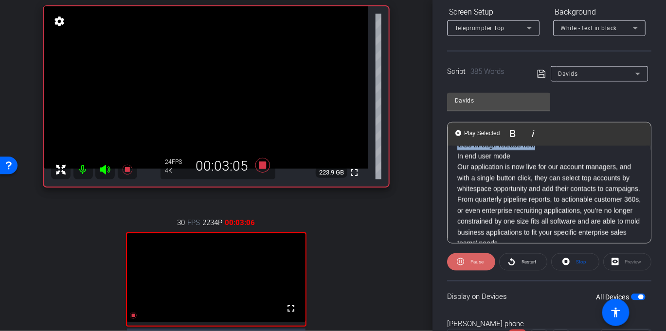
click at [469, 269] on span at bounding box center [471, 261] width 48 height 23
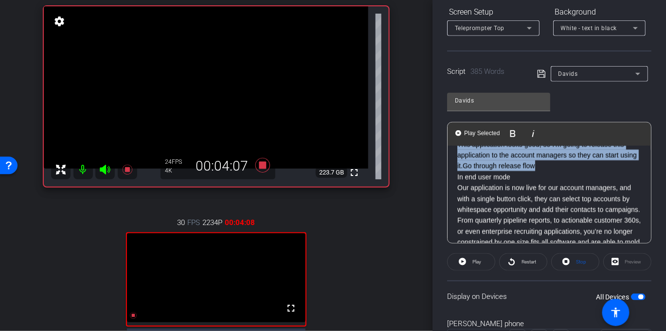
scroll to position [350, 0]
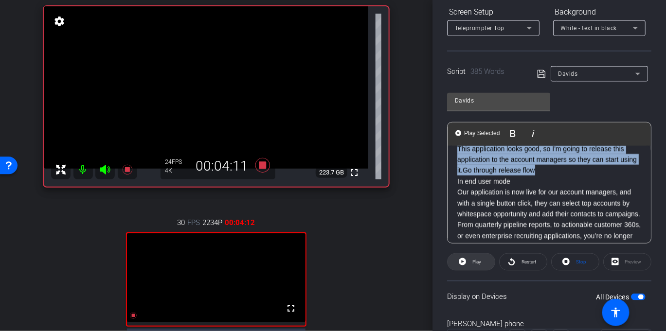
click at [478, 260] on span "Play" at bounding box center [476, 261] width 9 height 5
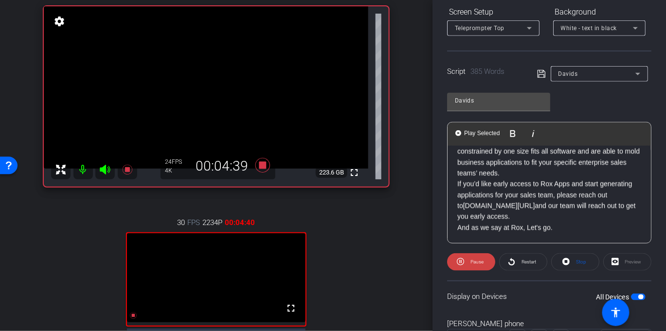
scroll to position [456, 0]
click at [264, 167] on icon at bounding box center [262, 166] width 23 height 18
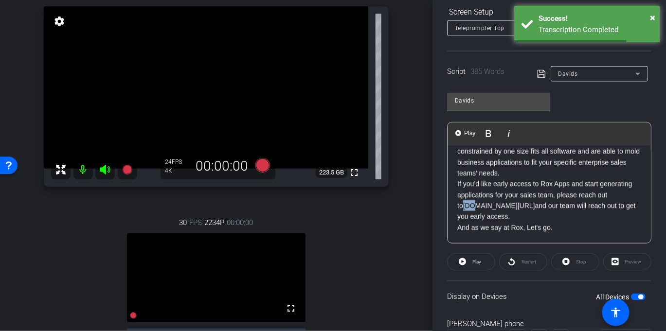
drag, startPoint x: 485, startPoint y: 206, endPoint x: 476, endPoint y: 205, distance: 9.3
click at [476, 205] on link "rox.com/apps" at bounding box center [499, 206] width 72 height 8
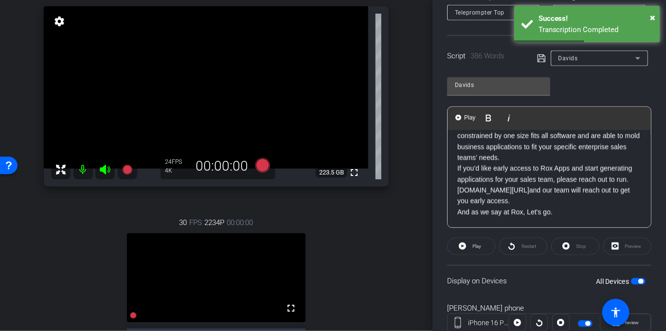
scroll to position [451, 0]
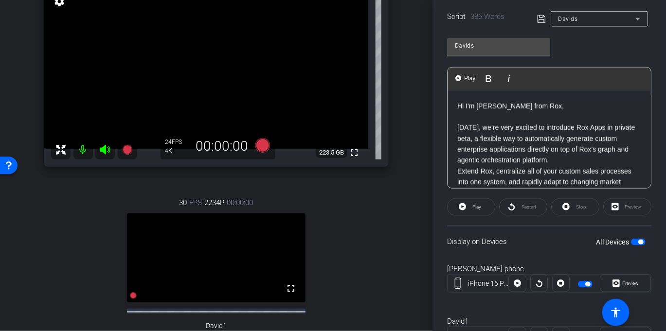
scroll to position [252, 0]
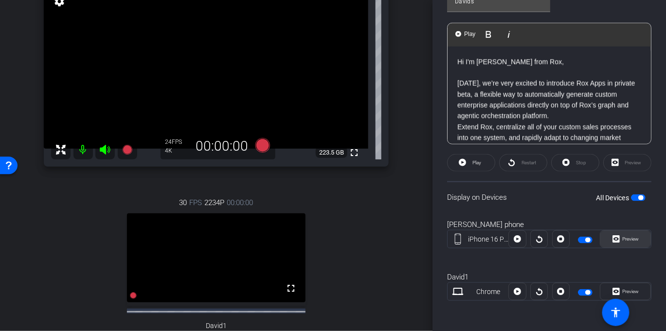
click at [633, 241] on span "Preview" at bounding box center [628, 239] width 19 height 14
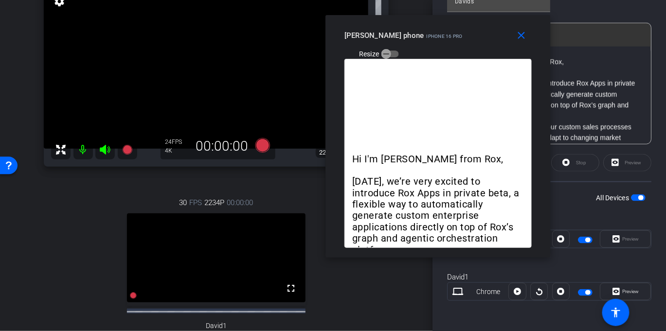
drag, startPoint x: 317, startPoint y: 52, endPoint x: 423, endPoint y: 22, distance: 109.0
click at [423, 22] on div "close david phone iPhone 16 Pro Resize" at bounding box center [437, 37] width 225 height 44
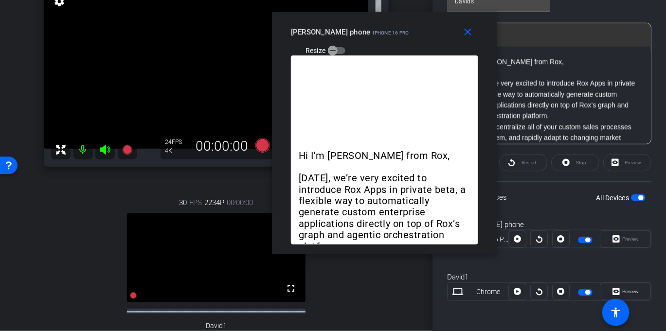
drag, startPoint x: 447, startPoint y: 22, endPoint x: 394, endPoint y: 19, distance: 53.6
click at [394, 19] on div "close david phone iPhone 16 Pro Resize" at bounding box center [384, 34] width 225 height 44
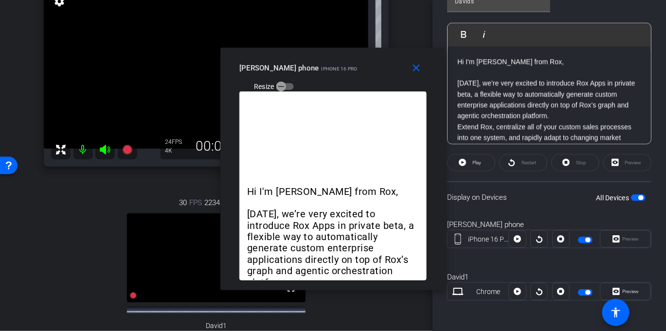
drag, startPoint x: 380, startPoint y: 20, endPoint x: 313, endPoint y: 64, distance: 80.1
click at [313, 64] on div "close david phone iPhone 16 Pro Resize" at bounding box center [332, 70] width 225 height 44
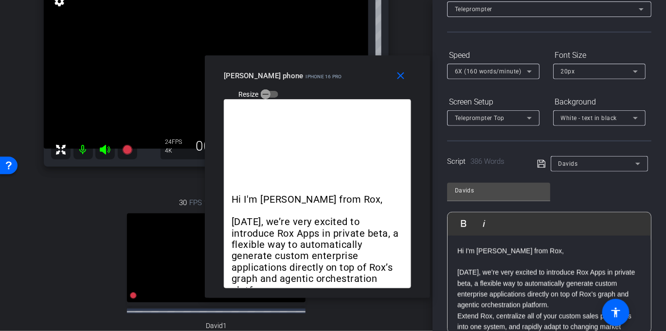
scroll to position [0, 0]
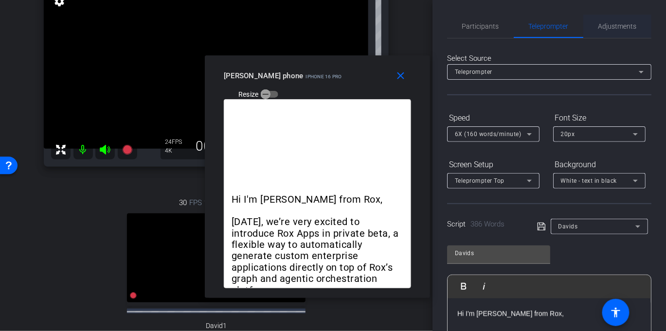
click at [606, 24] on span "Adjustments" at bounding box center [617, 26] width 38 height 7
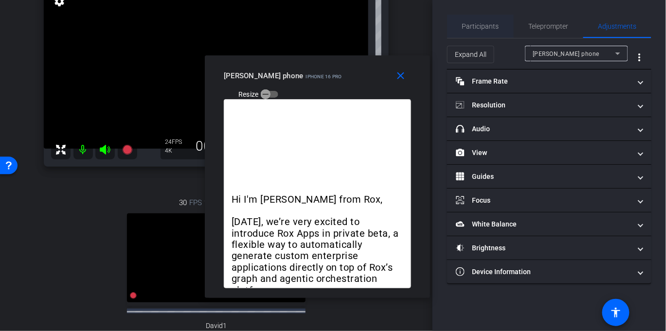
click at [466, 23] on span "Participants" at bounding box center [480, 26] width 37 height 7
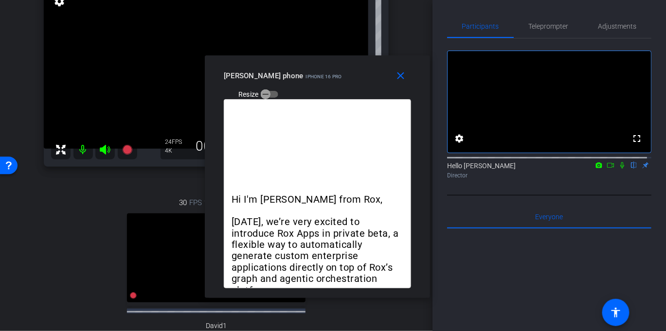
click at [595, 169] on icon at bounding box center [599, 165] width 8 height 7
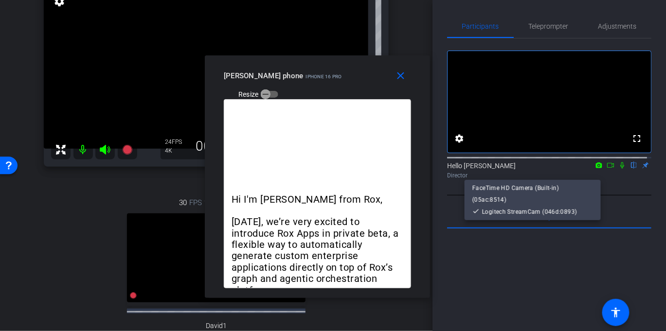
click at [574, 175] on div at bounding box center [333, 165] width 666 height 331
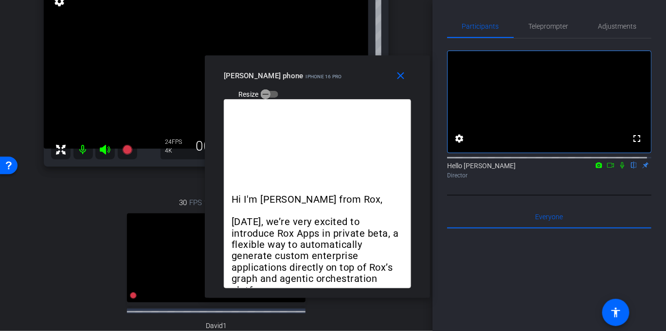
click at [606, 169] on icon at bounding box center [610, 165] width 8 height 7
click at [544, 29] on span "Teleprompter" at bounding box center [549, 26] width 40 height 7
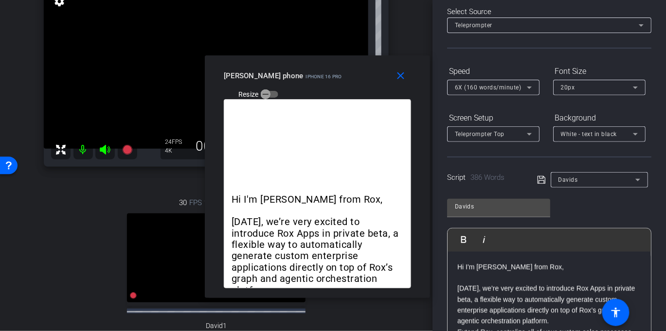
scroll to position [52, 0]
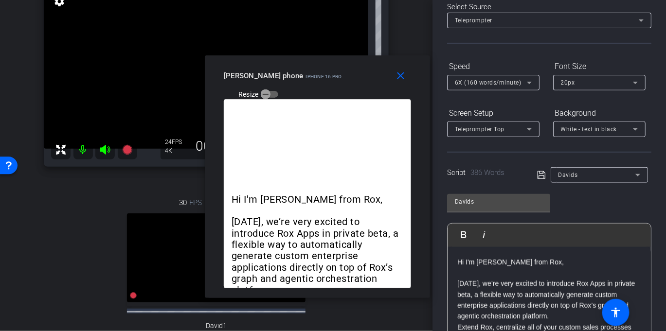
click at [540, 172] on icon at bounding box center [541, 175] width 8 height 8
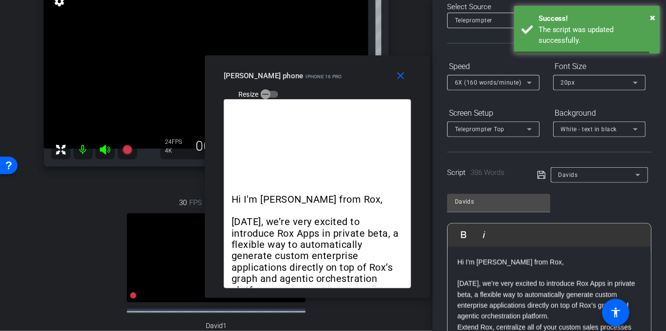
click at [539, 175] on icon at bounding box center [541, 175] width 8 height 8
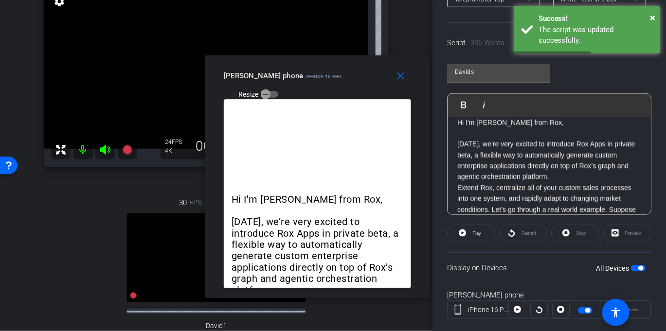
scroll to position [15, 0]
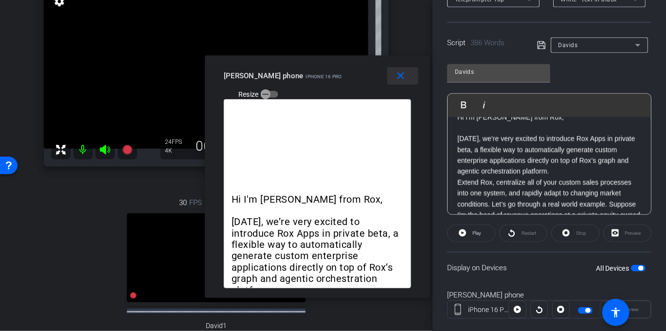
click at [399, 76] on mat-icon "close" at bounding box center [401, 76] width 12 height 12
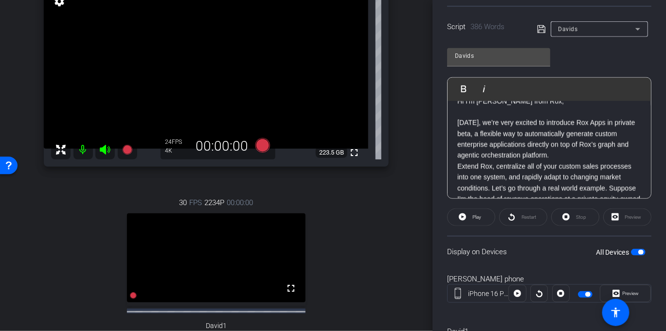
scroll to position [252, 0]
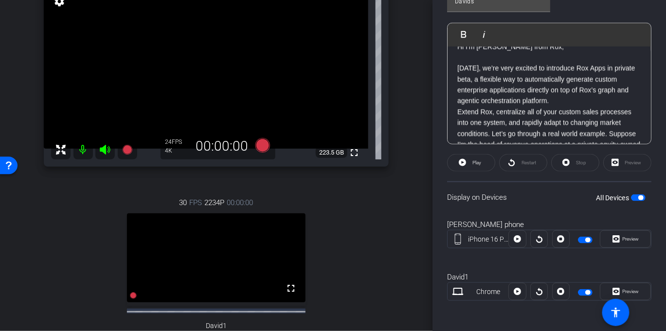
click at [631, 197] on span "button" at bounding box center [638, 197] width 15 height 7
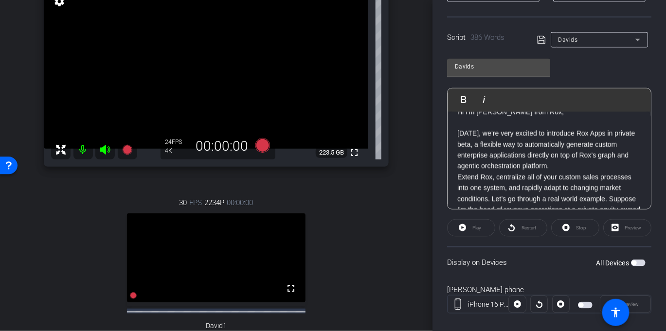
scroll to position [192, 0]
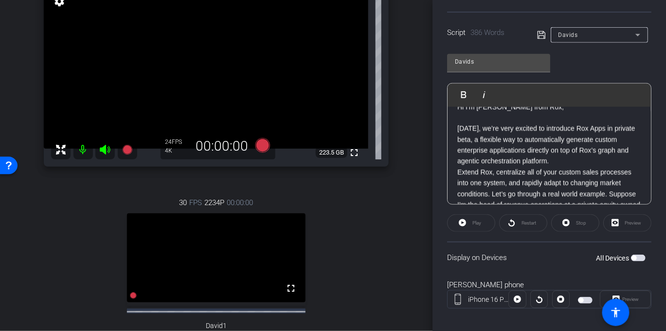
click at [631, 258] on span "button" at bounding box center [633, 258] width 5 height 5
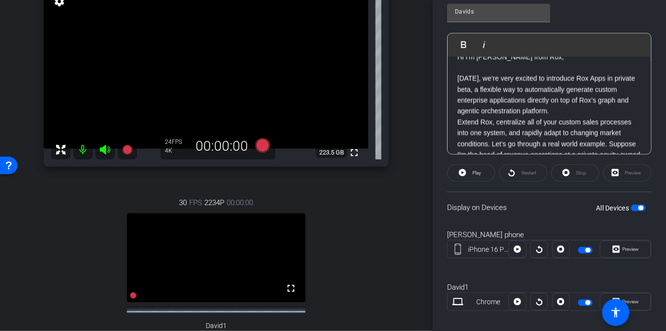
scroll to position [252, 0]
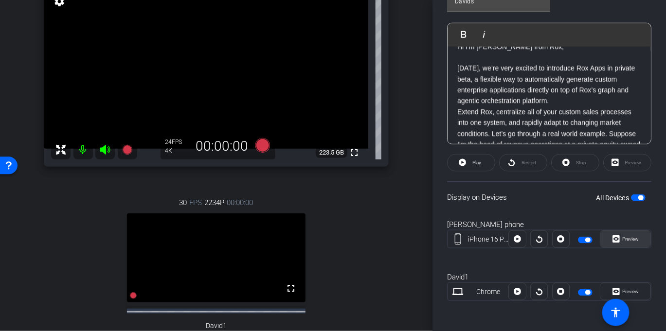
click at [631, 244] on span "Preview" at bounding box center [628, 239] width 19 height 14
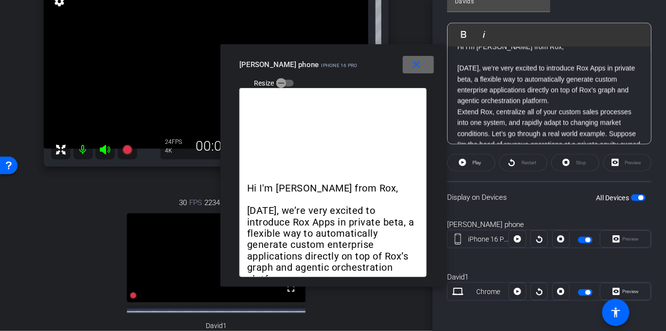
click at [414, 63] on mat-icon "close" at bounding box center [416, 65] width 12 height 12
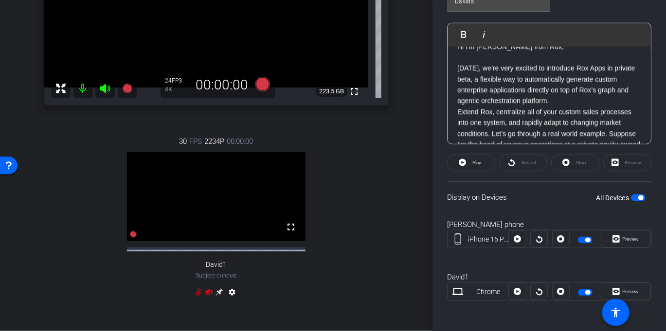
scroll to position [336, 0]
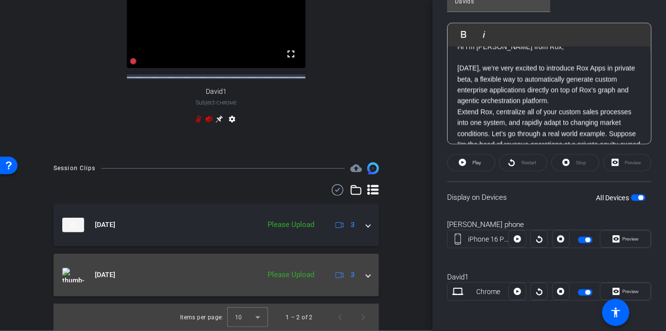
click at [367, 271] on mat-expansion-panel-header "Sep 11, 2025 Please Upload 3" at bounding box center [215, 275] width 325 height 43
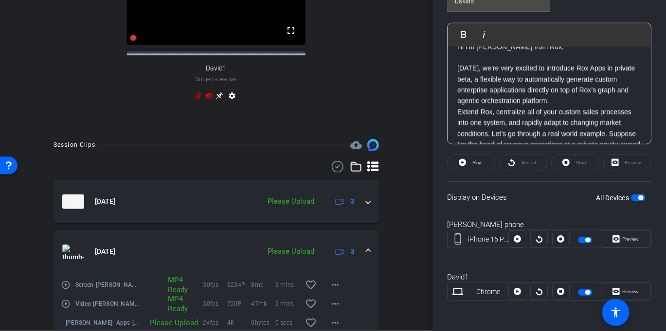
scroll to position [407, 0]
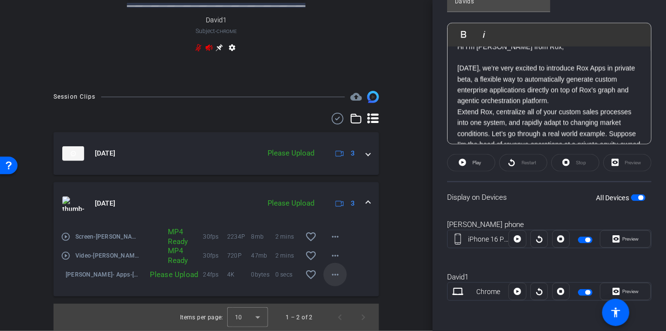
click at [329, 274] on mat-icon "more_horiz" at bounding box center [335, 275] width 12 height 12
click at [338, 293] on span "Upload" at bounding box center [346, 295] width 39 height 12
click at [329, 256] on mat-icon "more_horiz" at bounding box center [335, 256] width 12 height 12
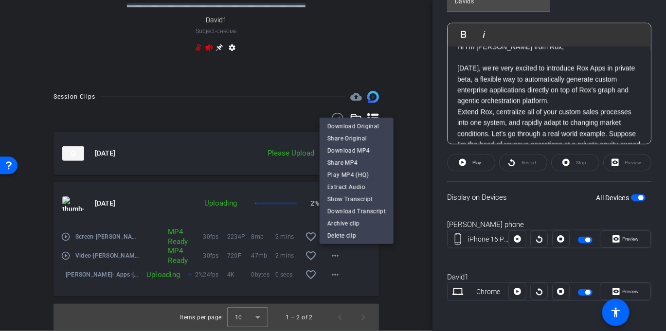
click at [384, 260] on div at bounding box center [333, 165] width 666 height 331
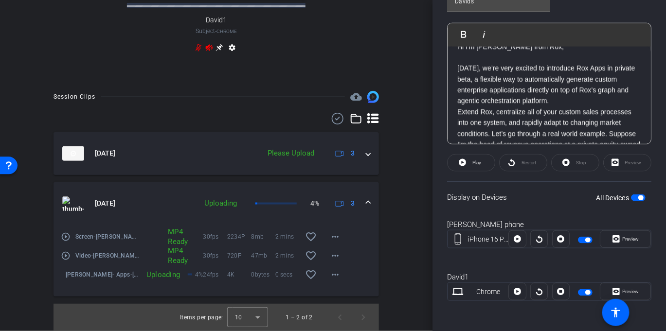
click at [360, 200] on div "Sep 11, 2025 Uploading 4% 3" at bounding box center [214, 203] width 304 height 15
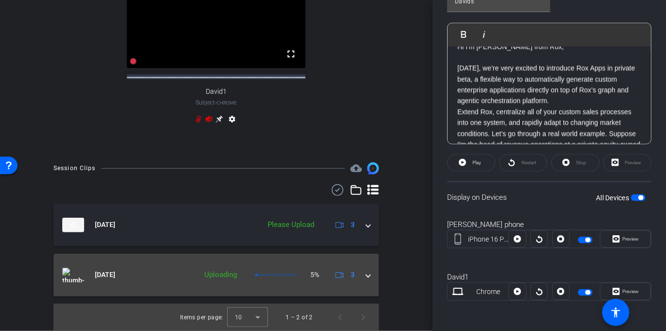
scroll to position [336, 0]
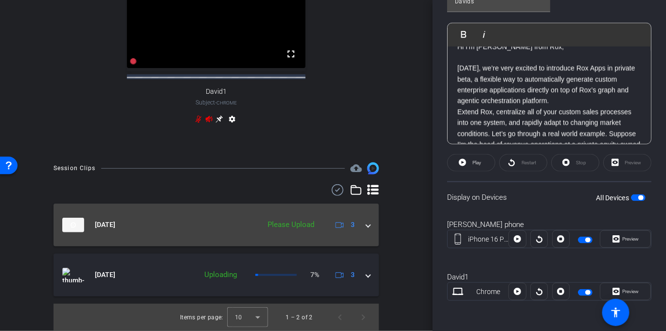
click at [361, 223] on div "Sep 11, 2025 Please Upload 3" at bounding box center [214, 225] width 304 height 15
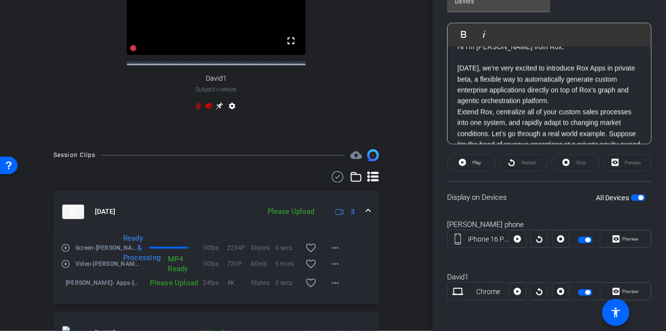
click at [391, 211] on div "Session Clips cloud_upload Sep 11, 2025 Please Upload 3 play_circle_outline Scr…" at bounding box center [216, 269] width 384 height 240
click at [329, 289] on mat-icon "more_horiz" at bounding box center [335, 283] width 12 height 12
click at [339, 249] on span "Upload" at bounding box center [346, 252] width 39 height 12
click at [386, 224] on div "Session Clips cloud_upload Sep 11, 2025 Uploading 3 play_circle_outline Screen-…" at bounding box center [216, 269] width 384 height 240
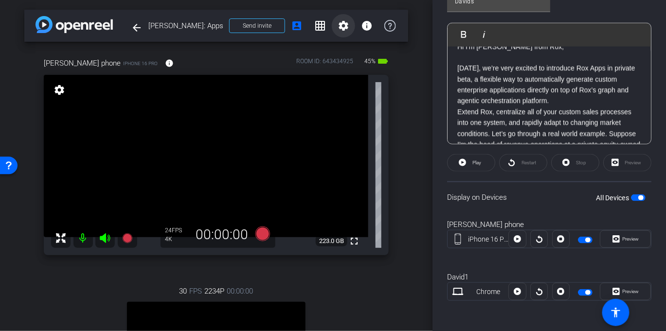
click at [343, 20] on mat-icon "settings" at bounding box center [343, 26] width 12 height 12
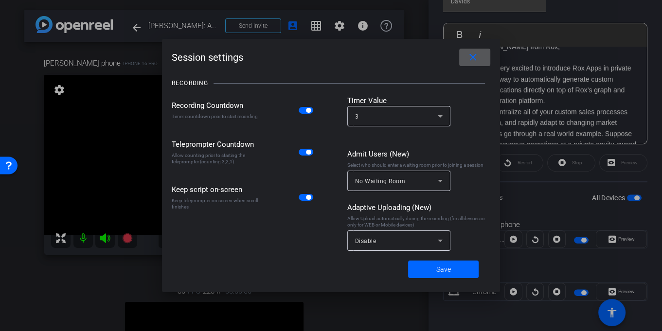
click at [401, 233] on div "Disable" at bounding box center [399, 240] width 88 height 20
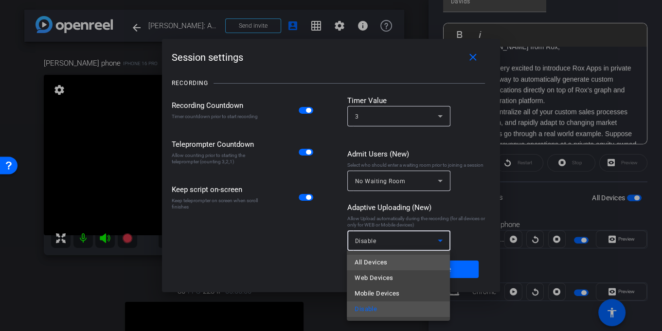
click at [388, 258] on mat-option "All Devices" at bounding box center [398, 263] width 103 height 16
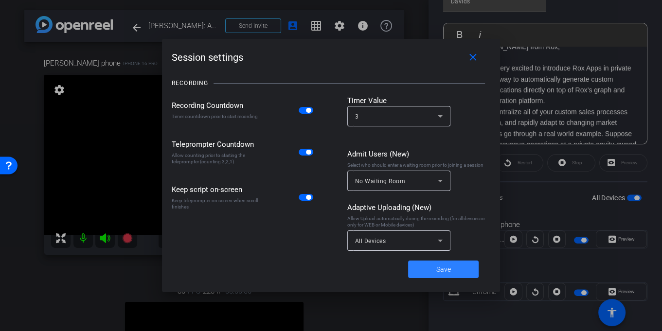
click at [434, 264] on span at bounding box center [443, 269] width 71 height 23
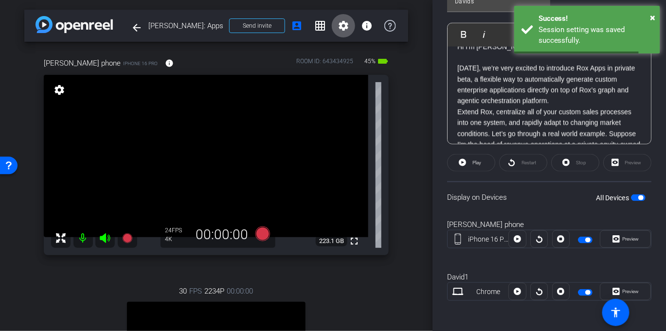
scroll to position [50, 0]
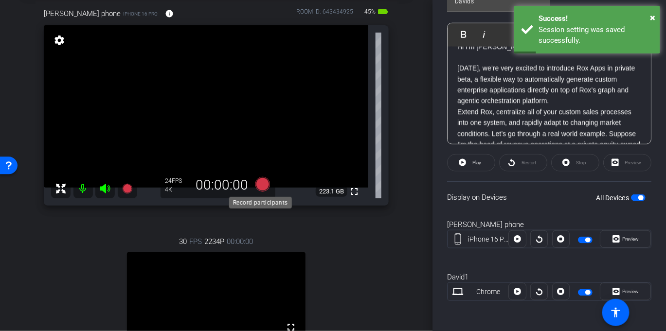
click at [256, 182] on icon at bounding box center [262, 184] width 15 height 15
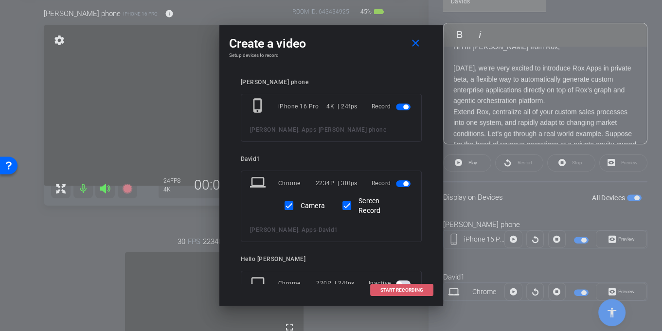
click at [408, 288] on span "START RECORDING" at bounding box center [401, 290] width 43 height 5
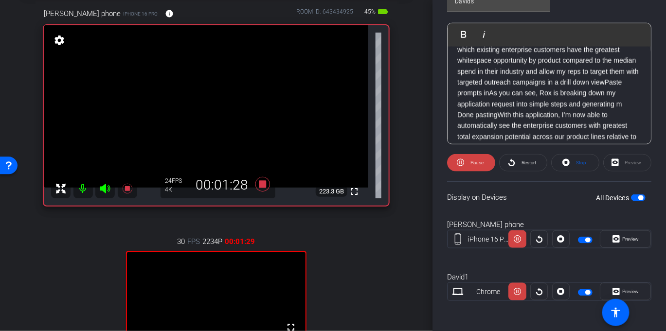
scroll to position [196, 0]
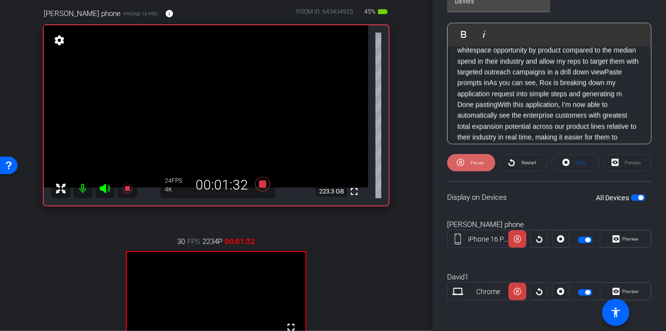
click at [476, 163] on span "Pause" at bounding box center [476, 162] width 13 height 5
click at [476, 163] on span "Play" at bounding box center [476, 162] width 9 height 5
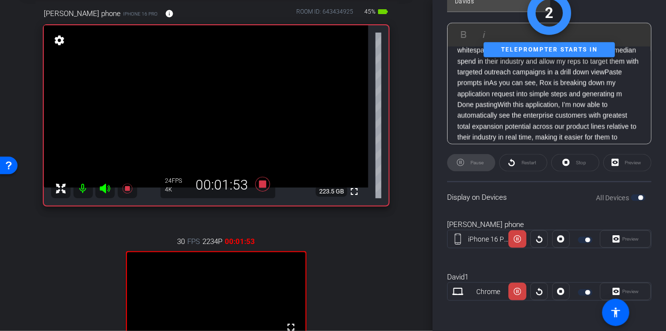
click at [476, 163] on div "Pause" at bounding box center [471, 163] width 48 height 18
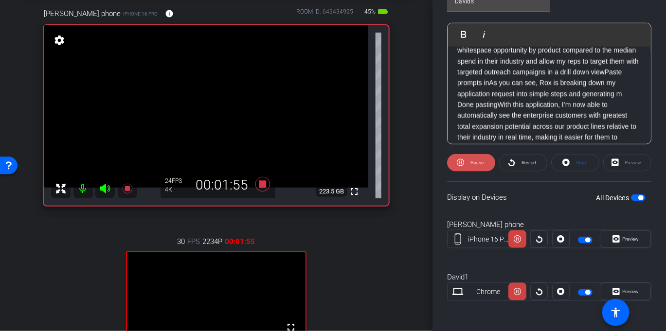
click at [461, 163] on icon at bounding box center [460, 163] width 7 height 12
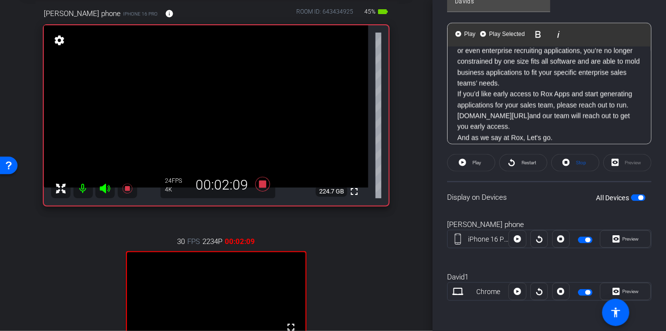
scroll to position [456, 0]
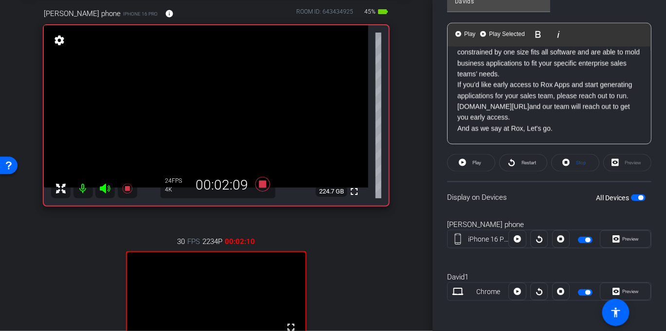
drag, startPoint x: 542, startPoint y: 111, endPoint x: 563, endPoint y: 212, distance: 102.7
click at [563, 212] on openreel-capture-teleprompter "Speed 6X (160 words/minute) Font Size 20px Screen Setup Teleprompter Top Backgr…" at bounding box center [549, 88] width 204 height 460
click at [526, 160] on span "Restart" at bounding box center [528, 162] width 15 height 5
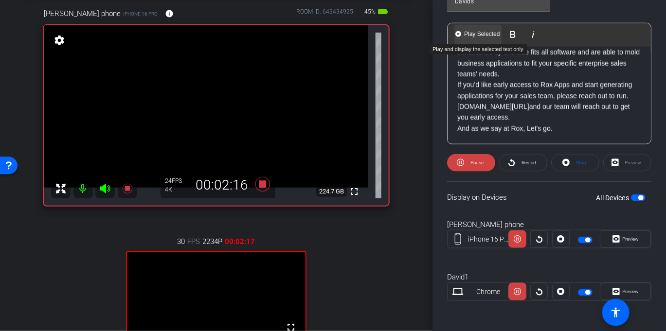
click at [479, 30] on span "Play Selected" at bounding box center [481, 34] width 39 height 8
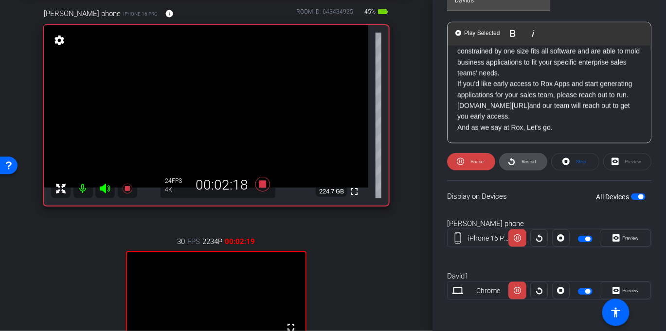
click at [521, 159] on span "Restart" at bounding box center [528, 161] width 15 height 5
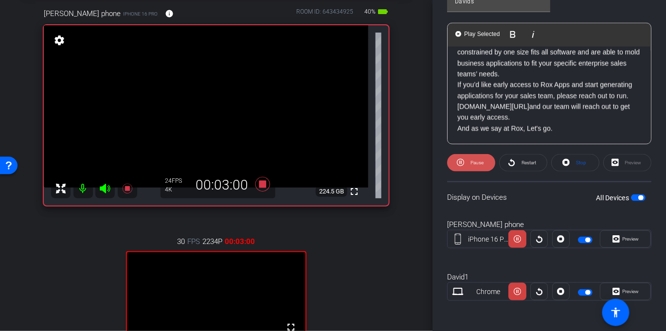
click at [471, 156] on span "Pause" at bounding box center [476, 163] width 16 height 14
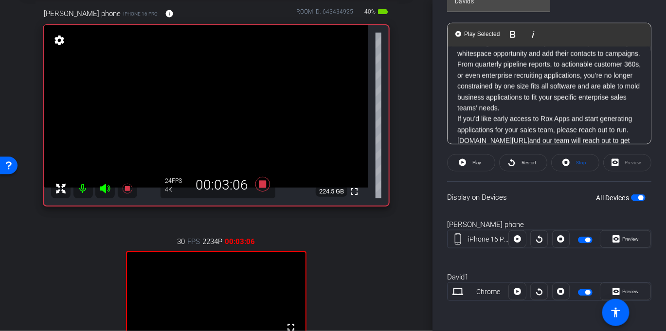
scroll to position [406, 0]
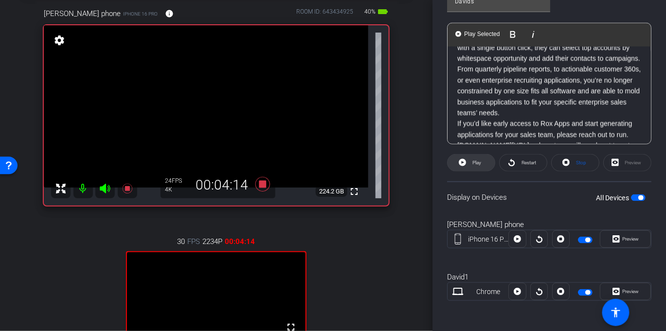
click at [471, 160] on span "Play" at bounding box center [475, 163] width 11 height 14
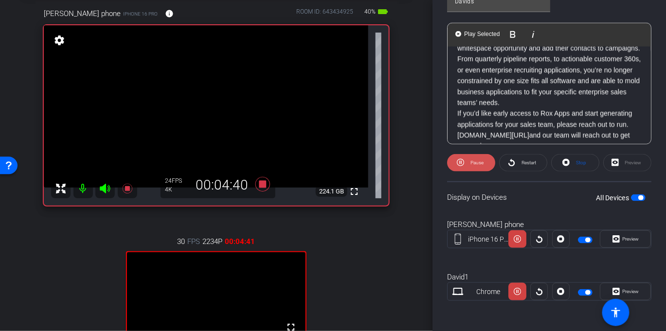
click at [480, 158] on span "Pause" at bounding box center [476, 163] width 16 height 14
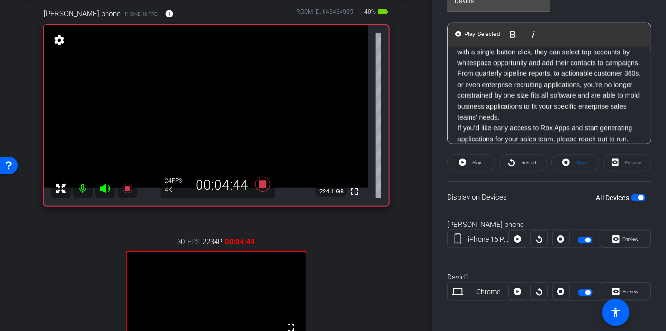
scroll to position [397, 0]
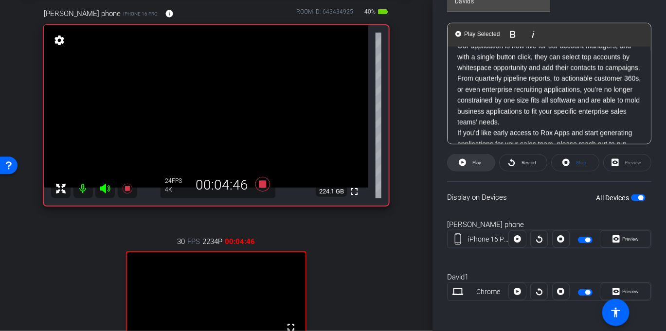
click at [478, 160] on span "Play" at bounding box center [476, 162] width 9 height 5
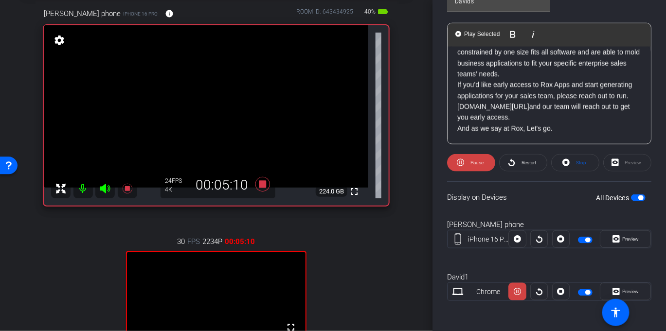
scroll to position [456, 0]
click at [474, 158] on span "Pause" at bounding box center [476, 163] width 16 height 14
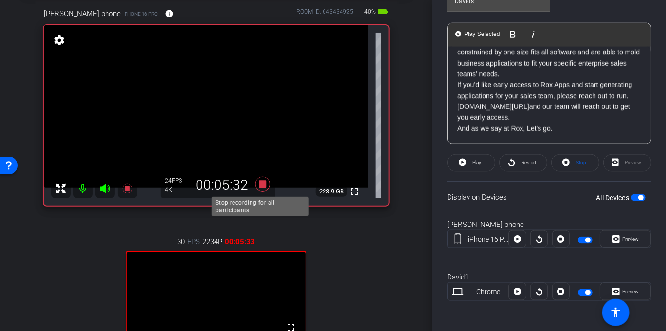
click at [260, 184] on icon at bounding box center [262, 184] width 15 height 15
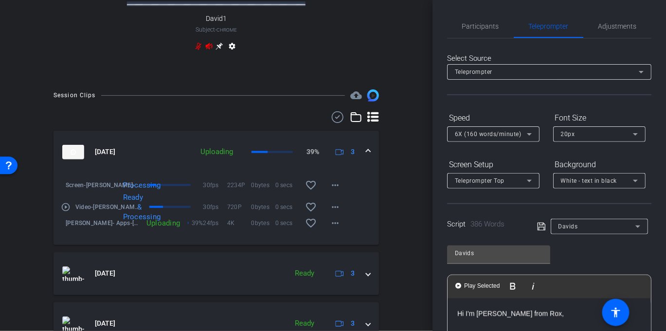
scroll to position [458, 0]
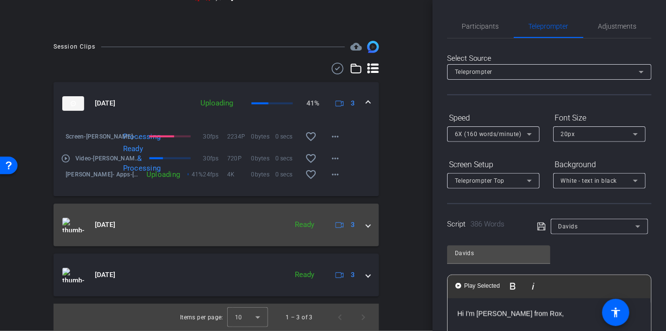
click at [370, 225] on mat-expansion-panel-header "Sep 11, 2025 Ready 3" at bounding box center [215, 225] width 325 height 43
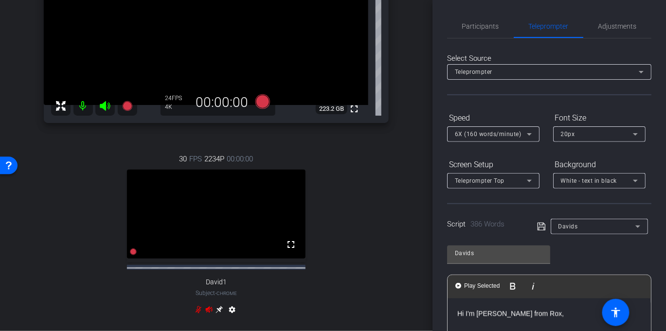
scroll to position [20, 0]
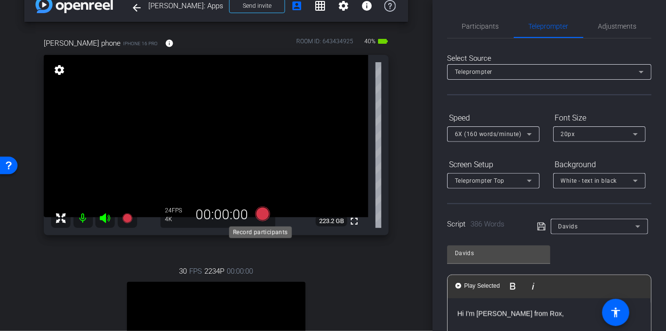
click at [259, 217] on icon at bounding box center [262, 214] width 15 height 15
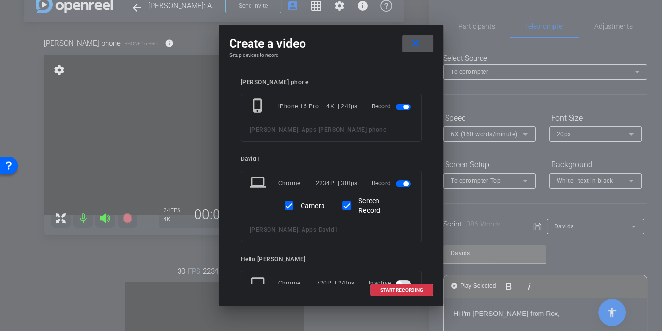
click at [421, 39] on mat-icon "close" at bounding box center [415, 43] width 12 height 12
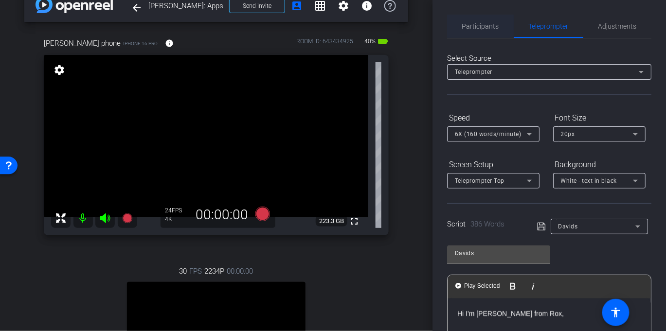
click at [476, 24] on span "Participants" at bounding box center [480, 26] width 37 height 7
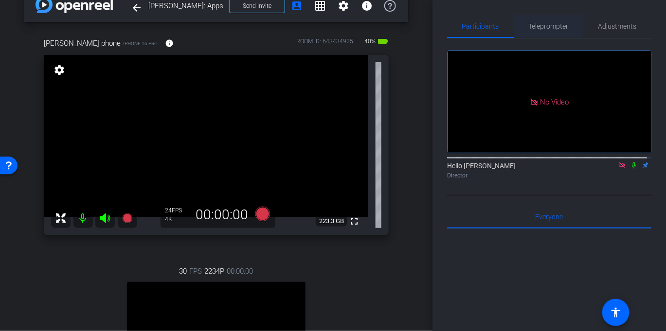
click at [525, 23] on div "Teleprompter" at bounding box center [548, 26] width 70 height 23
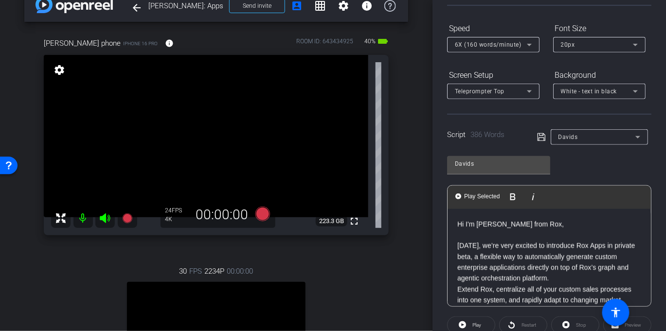
scroll to position [162, 0]
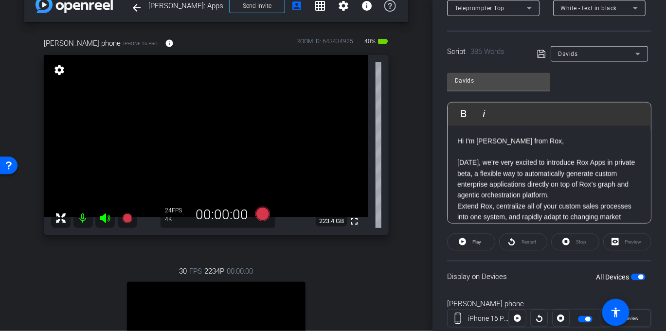
click at [635, 281] on div "All Devices" at bounding box center [621, 277] width 50 height 10
click at [638, 279] on span "button" at bounding box center [640, 277] width 5 height 5
click at [631, 277] on span "button" at bounding box center [633, 277] width 5 height 5
click at [259, 214] on icon at bounding box center [262, 214] width 15 height 15
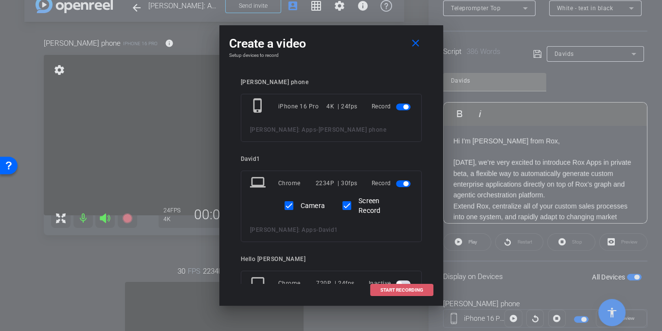
click at [380, 291] on span "START RECORDING" at bounding box center [401, 290] width 43 height 5
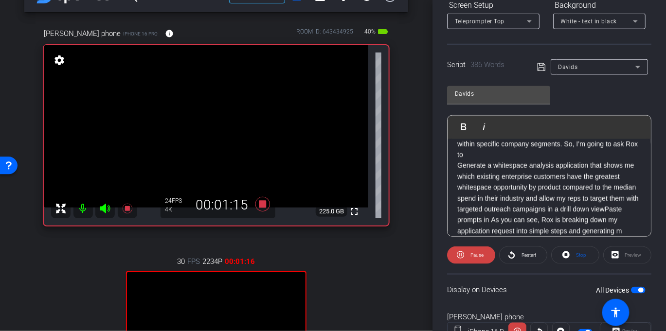
scroll to position [162, 0]
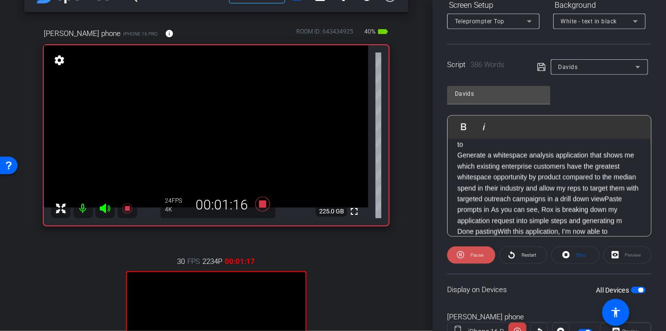
click at [477, 252] on span "Pause" at bounding box center [476, 254] width 13 height 5
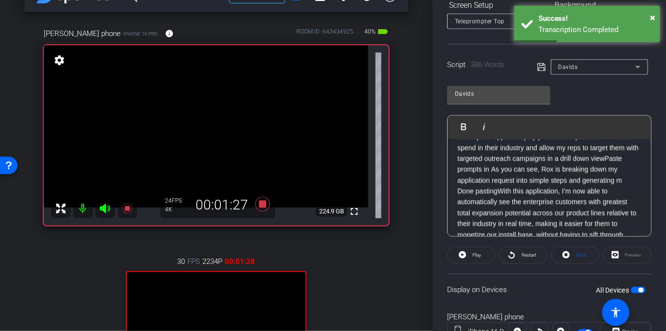
scroll to position [207, 0]
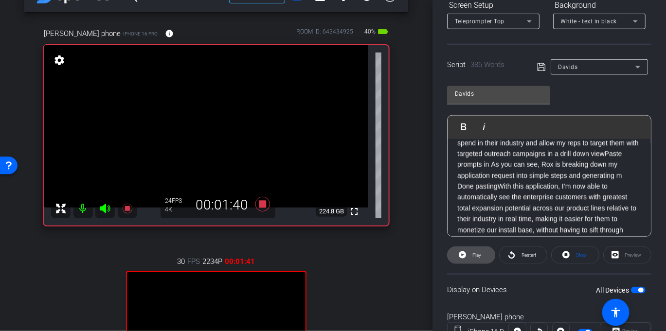
click at [477, 254] on span "Play" at bounding box center [476, 254] width 9 height 5
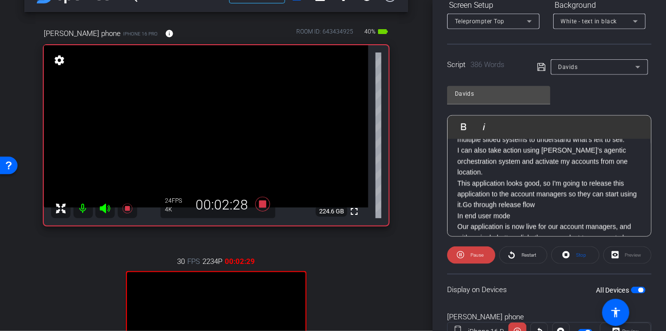
scroll to position [303, 0]
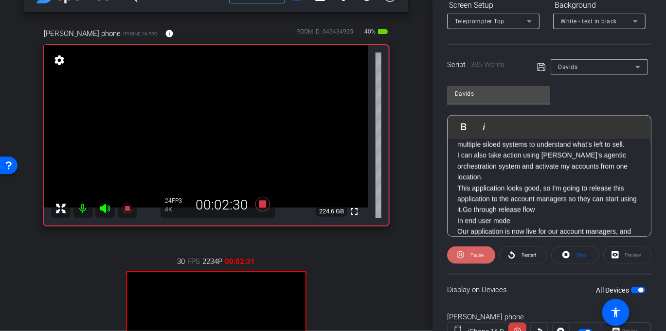
click at [484, 252] on span at bounding box center [471, 255] width 48 height 23
click at [489, 182] on p "Hi I'm David from Rox, Today, we’re very excited to introduce Rox Apps in priva…" at bounding box center [549, 106] width 184 height 523
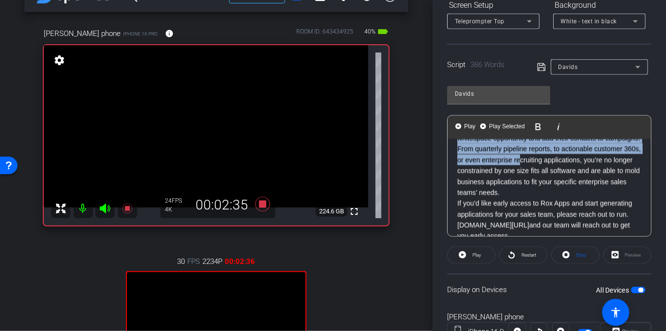
scroll to position [456, 0]
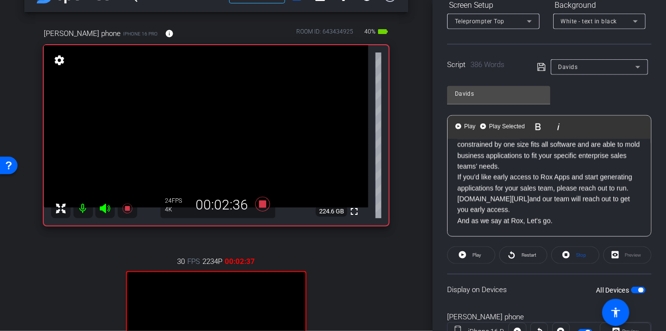
drag, startPoint x: 453, startPoint y: 184, endPoint x: 574, endPoint y: 224, distance: 127.6
click at [498, 123] on span "Play Selected" at bounding box center [506, 127] width 39 height 8
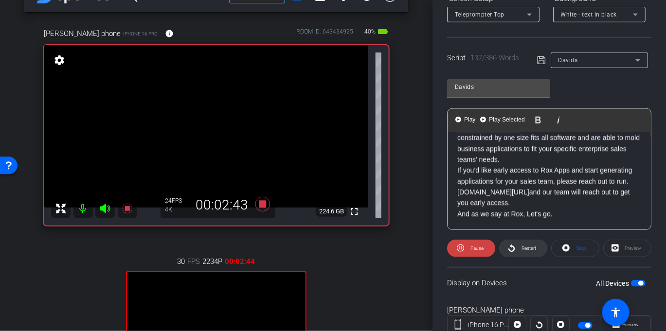
click at [524, 248] on span "Restart" at bounding box center [527, 249] width 17 height 14
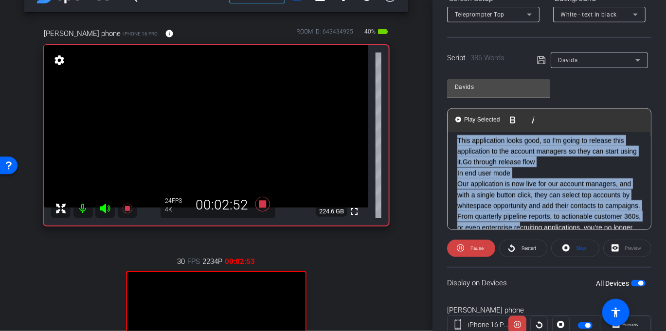
scroll to position [338, 0]
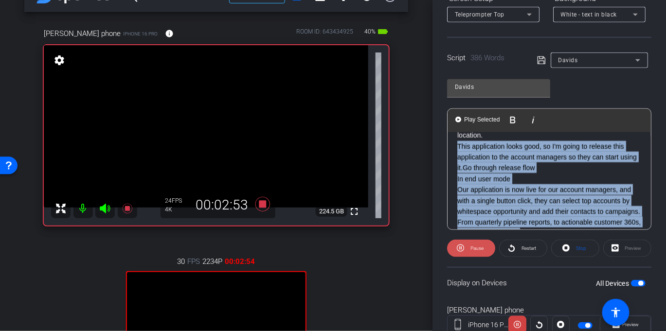
click at [482, 247] on span "Pause" at bounding box center [476, 248] width 13 height 5
click at [483, 247] on span at bounding box center [470, 248] width 47 height 23
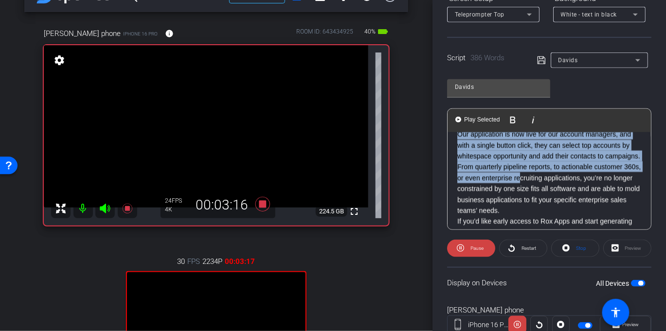
scroll to position [399, 0]
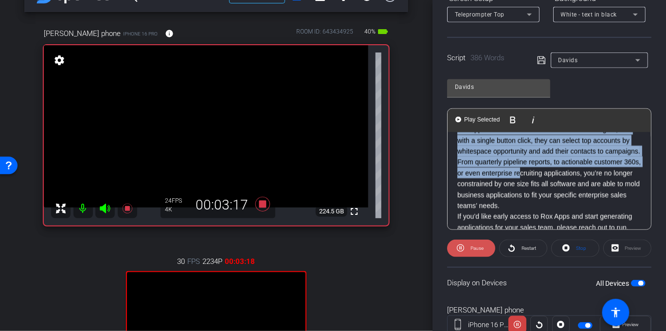
click at [476, 244] on span "Pause" at bounding box center [476, 249] width 16 height 14
click at [476, 246] on span "Play" at bounding box center [476, 248] width 9 height 5
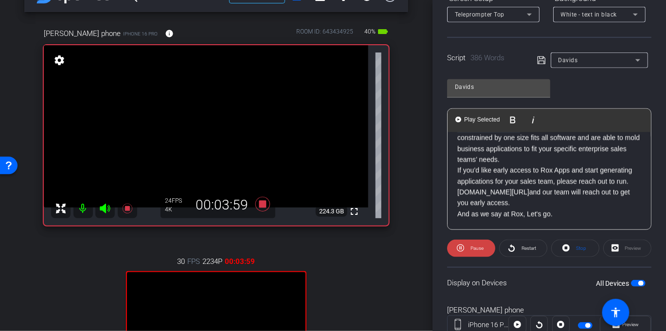
scroll to position [171, 0]
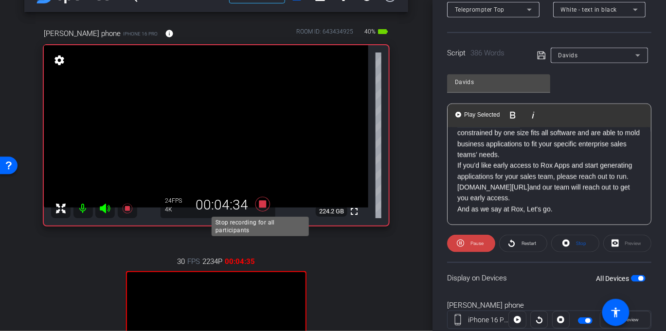
click at [259, 205] on icon at bounding box center [262, 204] width 15 height 15
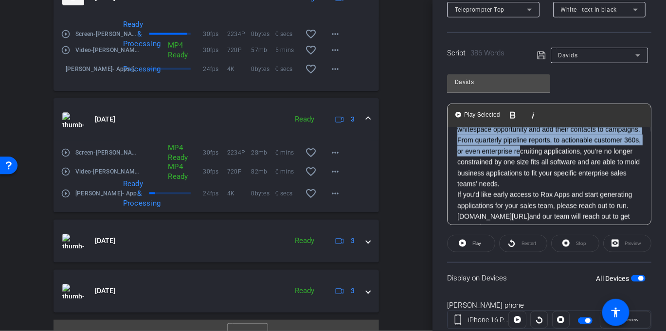
scroll to position [579, 0]
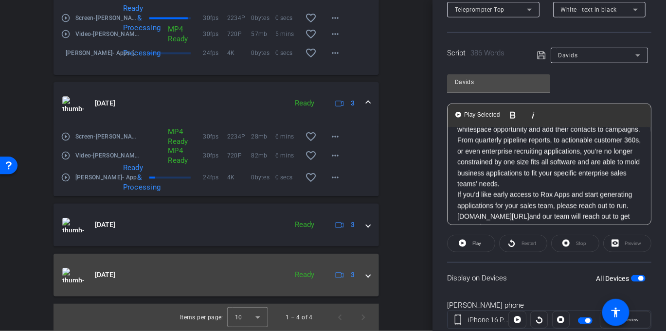
click at [360, 274] on div "Sep 11, 2025 Ready 3" at bounding box center [214, 275] width 304 height 15
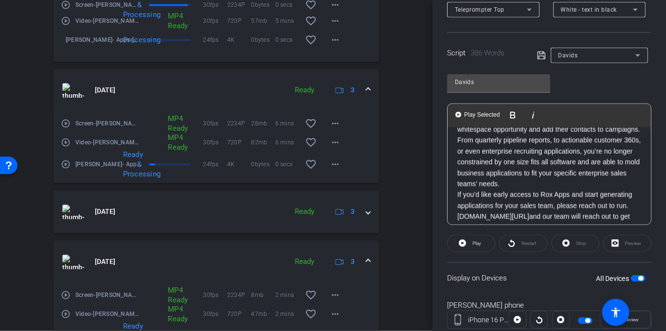
scroll to position [651, 0]
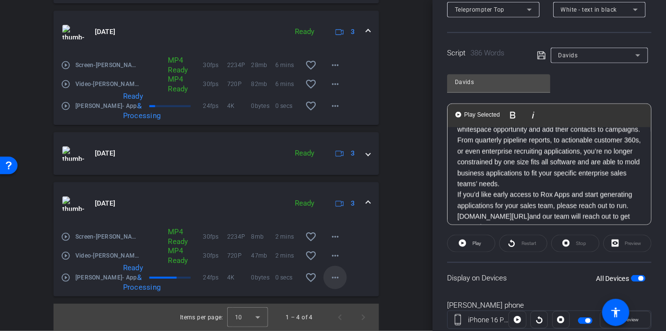
click at [329, 278] on mat-icon "more_horiz" at bounding box center [335, 278] width 12 height 12
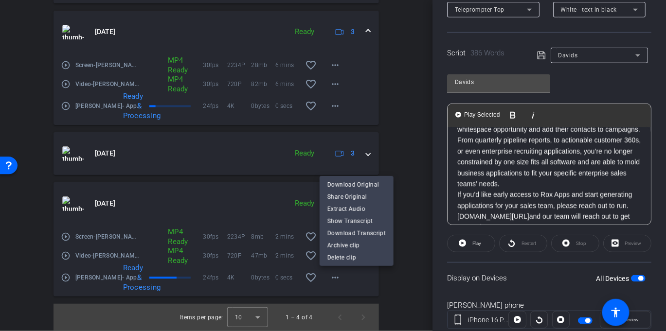
click at [385, 282] on div at bounding box center [333, 165] width 666 height 331
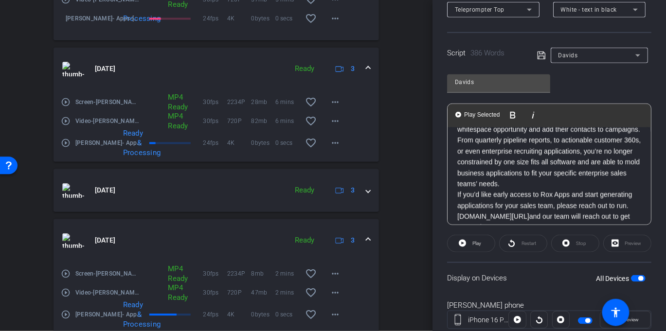
scroll to position [595, 0]
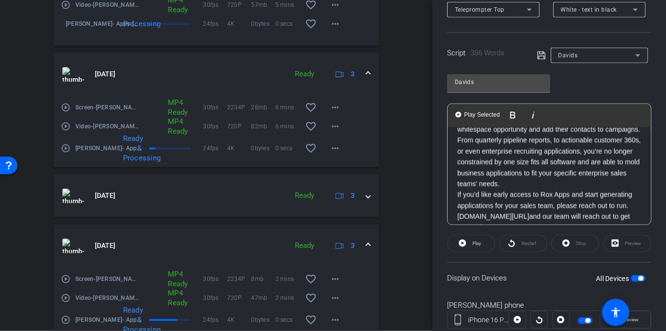
click at [67, 112] on mat-icon "play_circle_outline" at bounding box center [66, 108] width 10 height 10
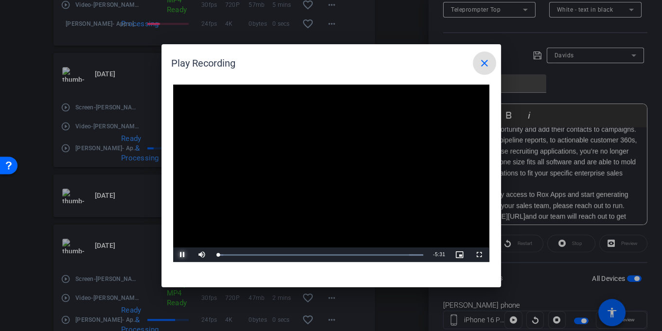
click at [182, 255] on span "Video Player" at bounding box center [182, 255] width 19 height 0
click at [477, 59] on span at bounding box center [484, 63] width 23 height 23
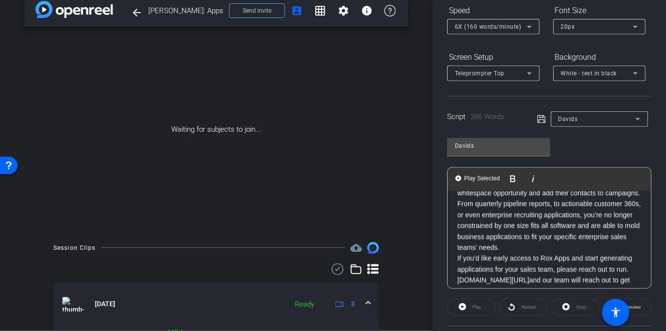
scroll to position [0, 0]
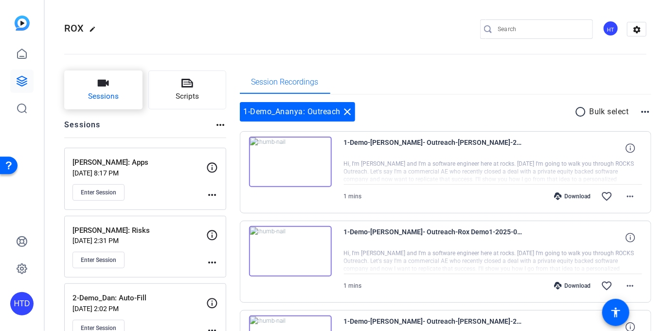
click at [114, 92] on span "Sessions" at bounding box center [103, 96] width 31 height 11
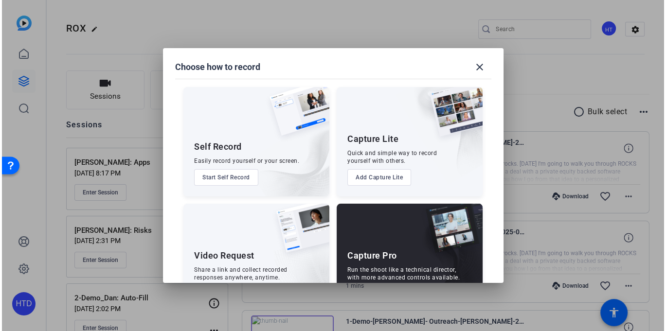
scroll to position [40, 0]
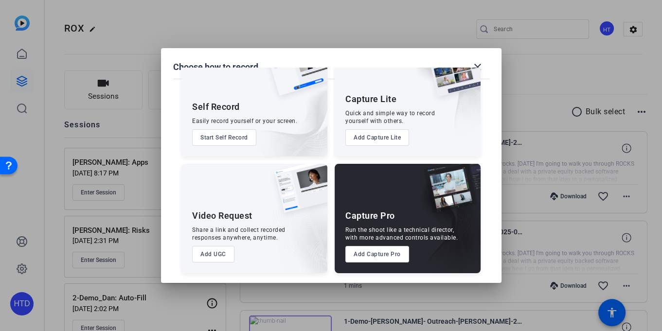
click at [386, 244] on div "Capture Pro Run the shoot like a technical director, with more advanced control…" at bounding box center [408, 218] width 146 height 109
click at [387, 248] on button "Add Capture Pro" at bounding box center [377, 254] width 64 height 17
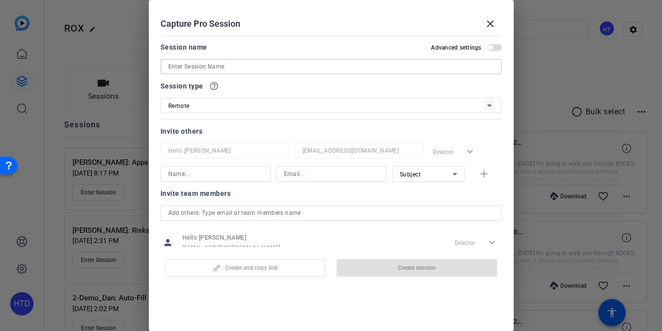
click at [238, 63] on input at bounding box center [331, 67] width 326 height 12
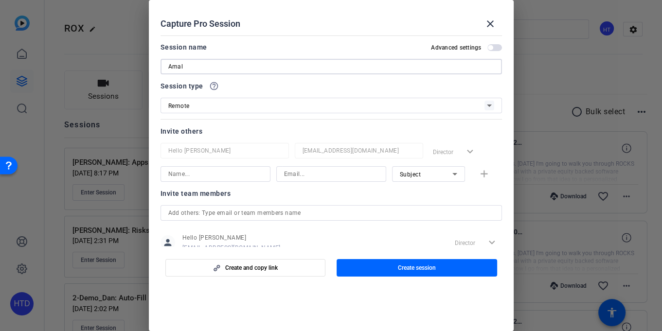
type input "Amal"
click at [238, 176] on input at bounding box center [215, 174] width 94 height 12
type input "Amal"
type input "Amal@rox.com"
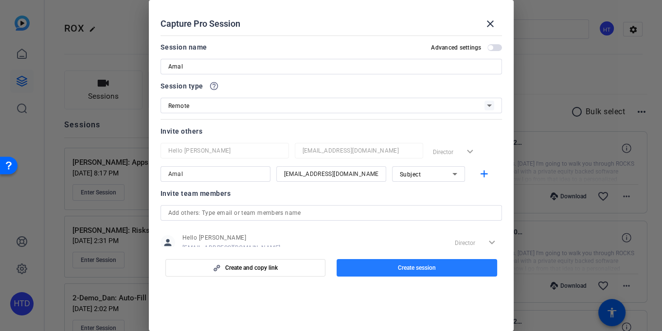
click at [409, 265] on span "Create session" at bounding box center [417, 268] width 38 height 8
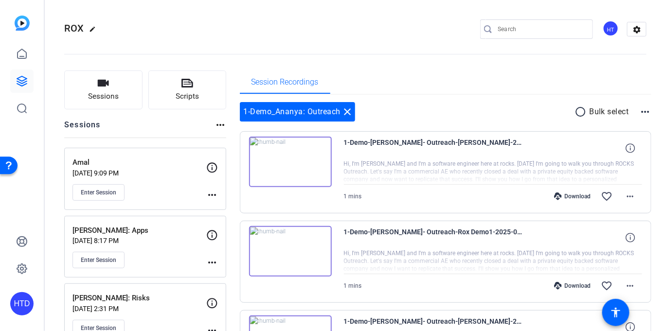
scroll to position [10, 0]
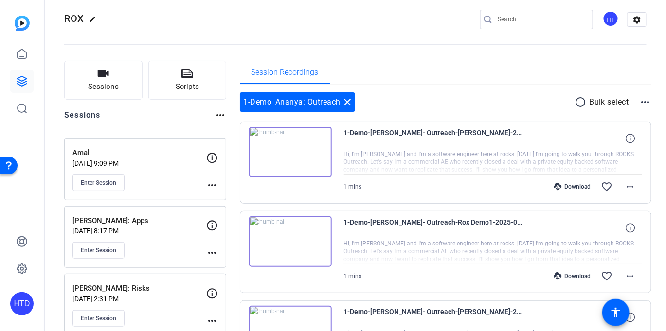
click at [210, 182] on mat-icon "more_horiz" at bounding box center [212, 185] width 12 height 12
click at [219, 197] on span "Edit Session" at bounding box center [236, 199] width 44 height 12
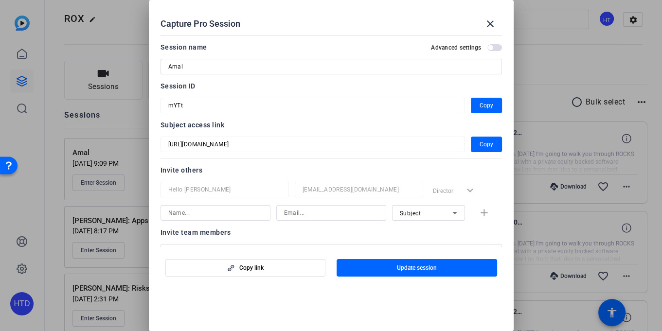
click at [163, 101] on mat-form-field "mYTt" at bounding box center [312, 106] width 304 height 16
click at [488, 22] on mat-icon "close" at bounding box center [490, 24] width 12 height 12
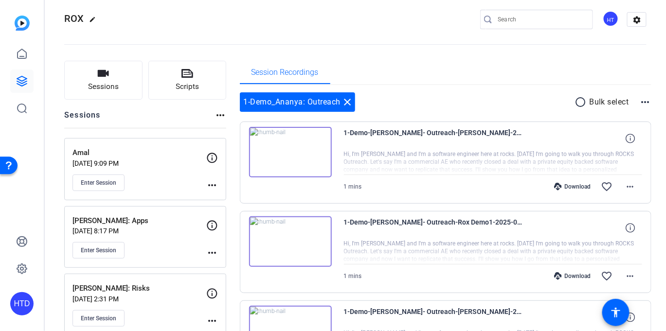
scroll to position [25, 0]
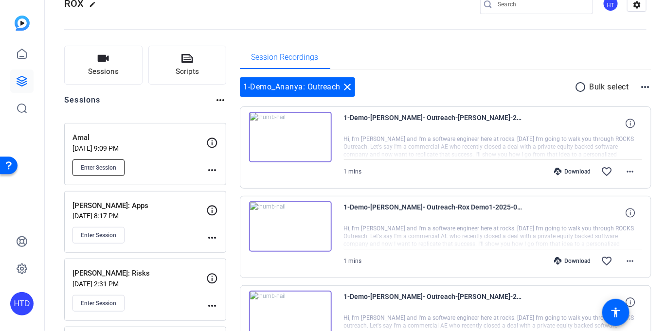
click at [111, 168] on span "Enter Session" at bounding box center [98, 168] width 35 height 8
click at [209, 168] on mat-icon "more_horiz" at bounding box center [212, 170] width 12 height 12
click at [213, 178] on button "Edit Session" at bounding box center [236, 184] width 60 height 12
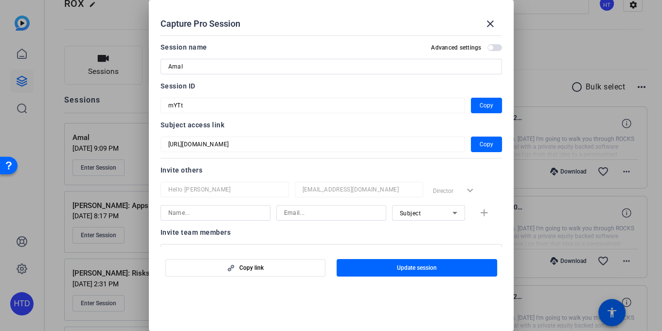
drag, startPoint x: 179, startPoint y: 67, endPoint x: 191, endPoint y: 65, distance: 11.8
click at [179, 67] on input "Amal" at bounding box center [331, 67] width 326 height 12
type input "Amol"
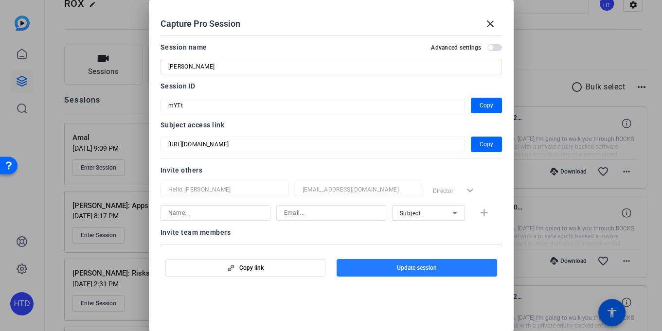
click at [407, 262] on span "button" at bounding box center [416, 267] width 160 height 23
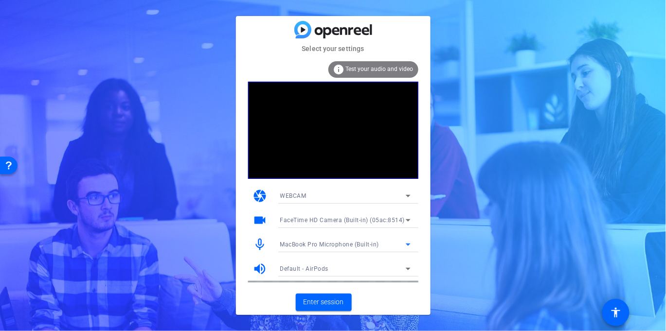
click at [333, 239] on div "MacBook Pro Microphone (Built-in)" at bounding box center [342, 244] width 125 height 12
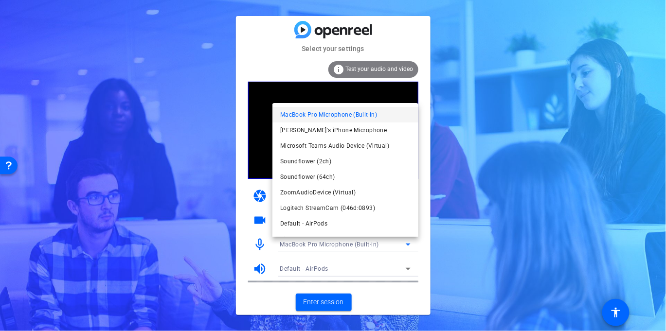
click at [242, 195] on div at bounding box center [333, 165] width 666 height 331
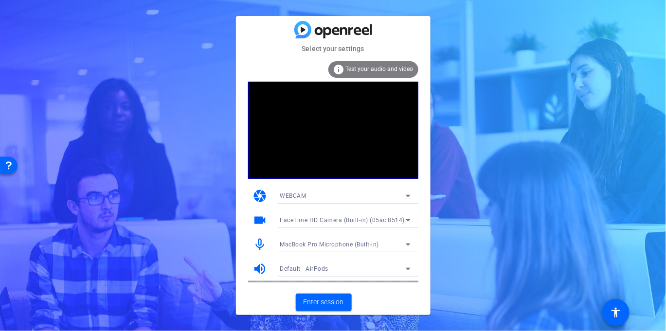
click at [302, 220] on span "FaceTime HD Camera (Built-in) (05ac:8514)" at bounding box center [342, 220] width 125 height 7
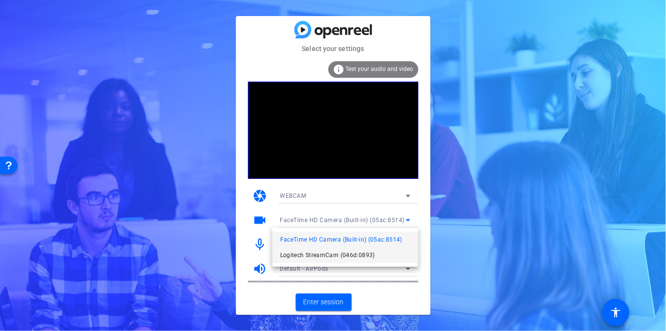
click at [309, 251] on span "Logitech StreamCam (046d:0893)" at bounding box center [327, 255] width 95 height 12
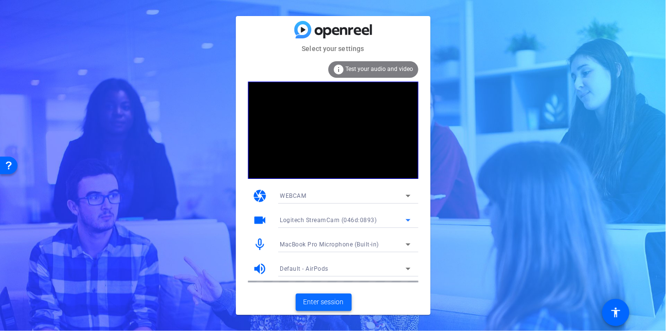
click at [330, 302] on span "Enter session" at bounding box center [323, 302] width 40 height 10
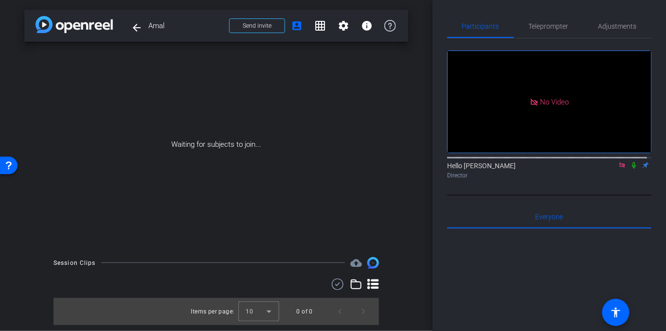
click at [619, 168] on icon at bounding box center [621, 164] width 5 height 5
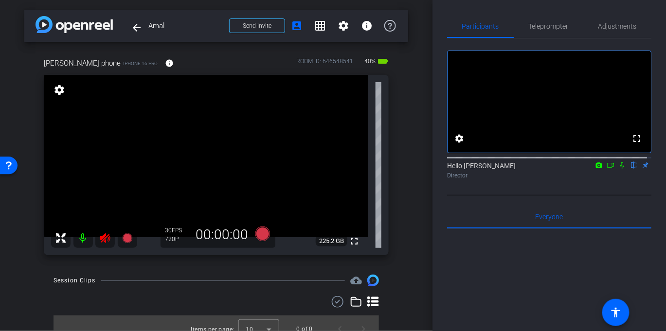
click at [106, 236] on icon at bounding box center [105, 238] width 10 height 10
click at [610, 23] on span "Adjustments" at bounding box center [617, 26] width 38 height 7
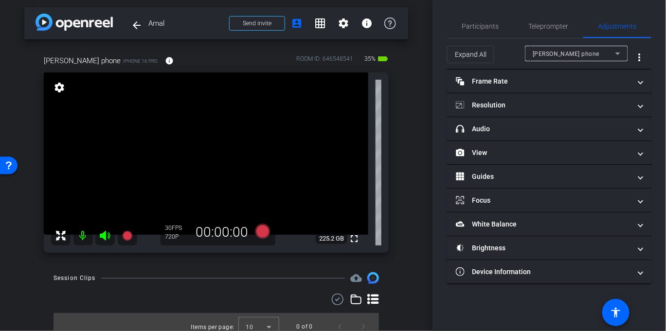
scroll to position [12, 0]
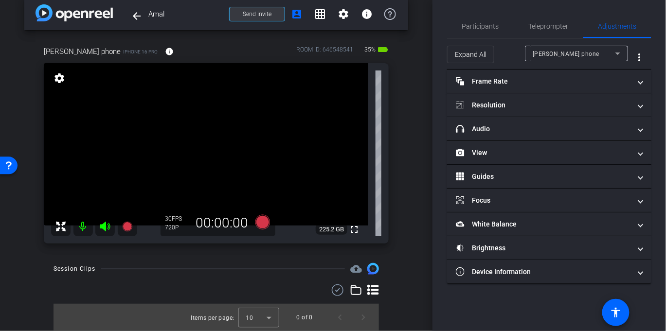
click at [267, 15] on span at bounding box center [256, 13] width 55 height 23
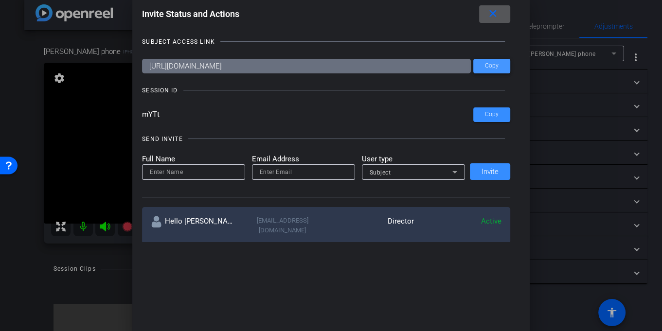
click at [485, 63] on span "Copy" at bounding box center [492, 65] width 14 height 7
click at [499, 68] on span at bounding box center [491, 65] width 37 height 23
click at [29, 249] on div at bounding box center [331, 165] width 662 height 331
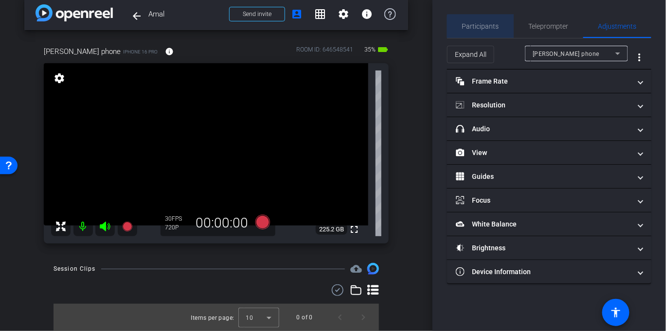
click at [490, 30] on span "Participants" at bounding box center [480, 26] width 37 height 7
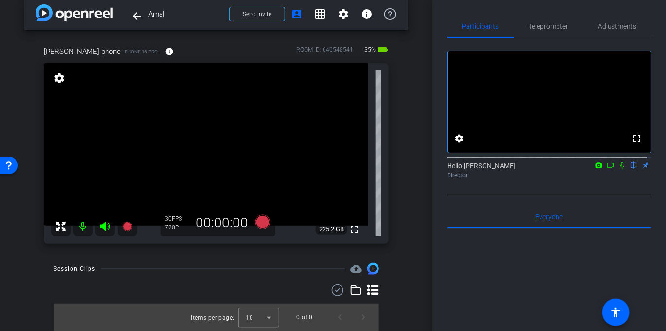
click at [619, 169] on icon at bounding box center [622, 165] width 8 height 7
click at [609, 168] on icon at bounding box center [610, 165] width 7 height 5
